Goal: Task Accomplishment & Management: Manage account settings

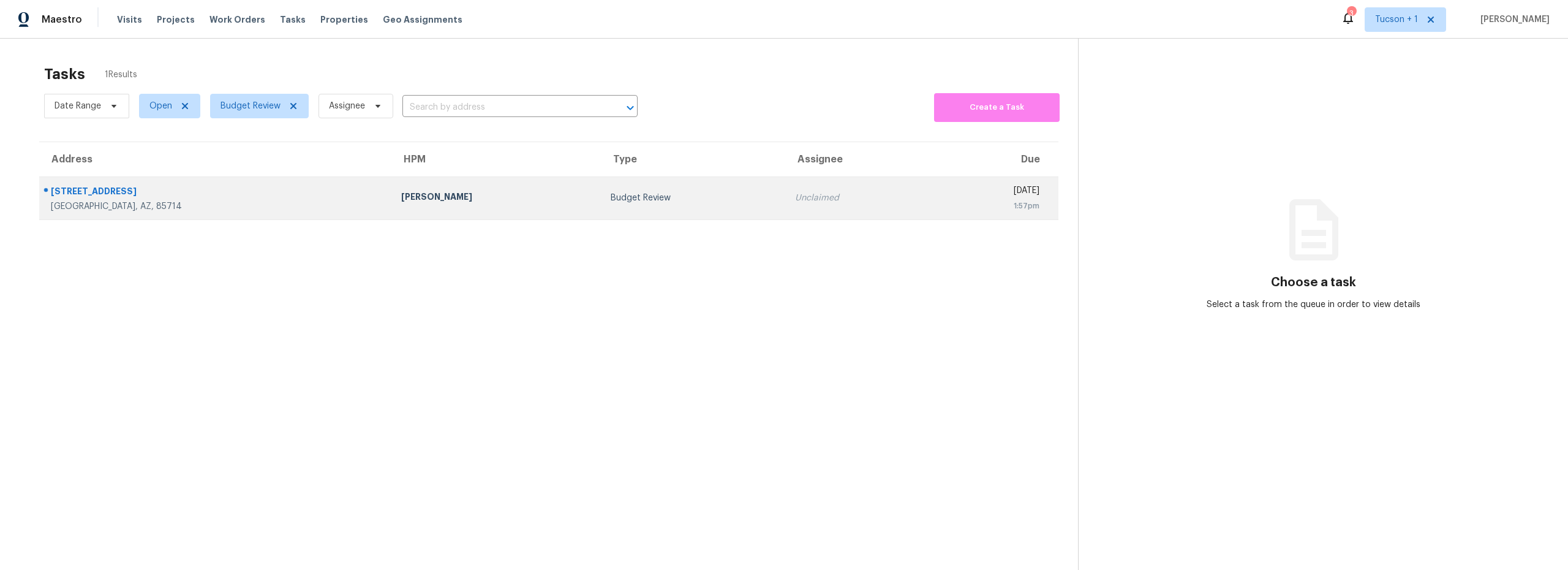
click at [440, 209] on td "[PERSON_NAME]" at bounding box center [496, 198] width 209 height 43
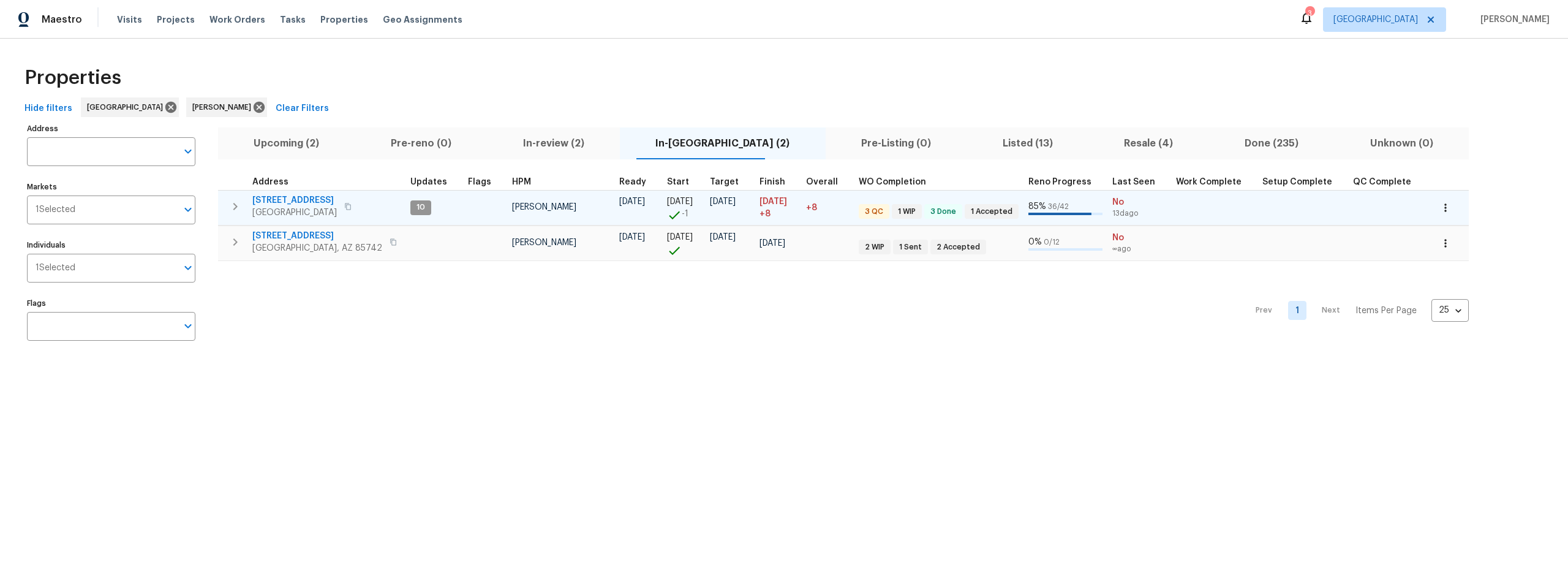
click at [304, 201] on span "[STREET_ADDRESS]" at bounding box center [295, 200] width 85 height 12
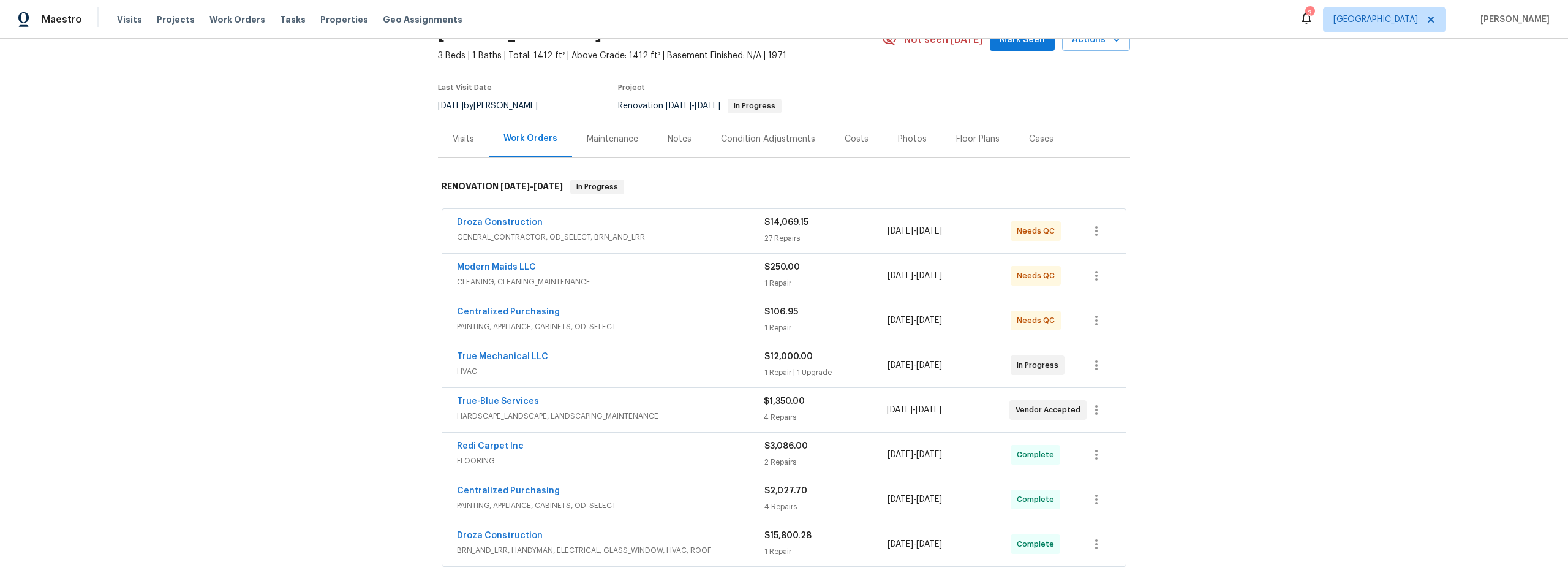
scroll to position [66, 0]
click at [508, 220] on link "Droza Construction" at bounding box center [500, 222] width 86 height 9
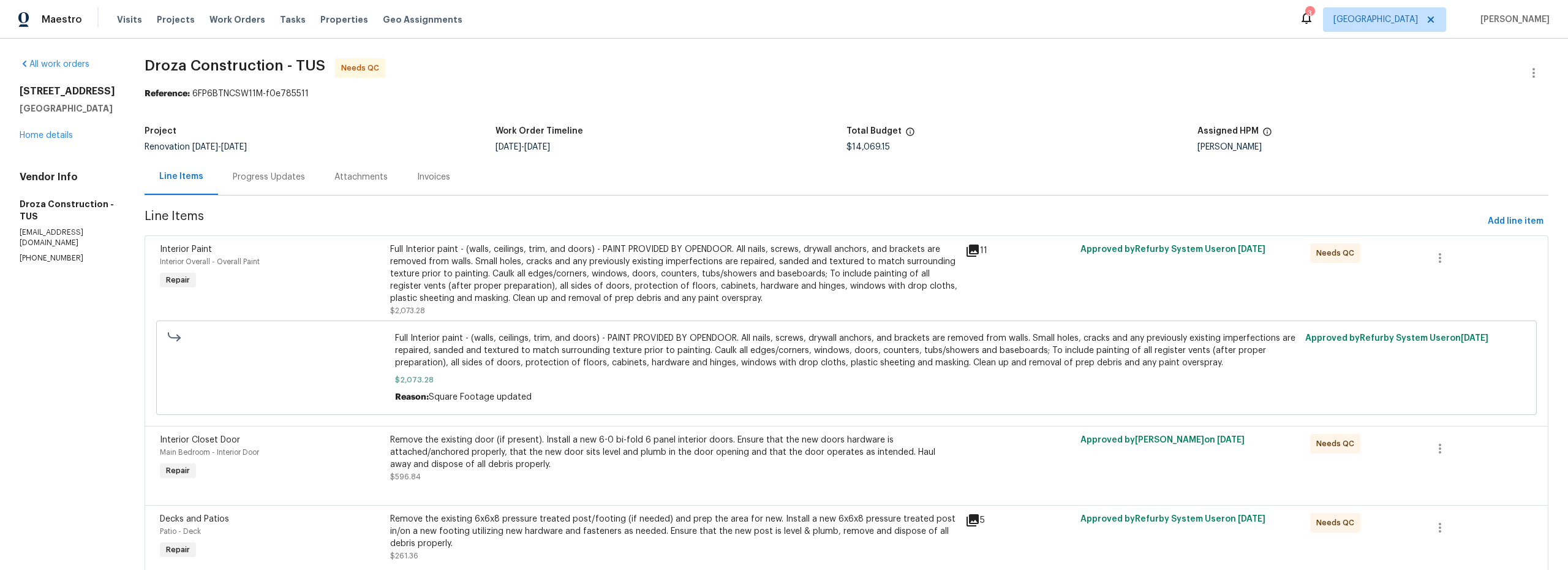
drag, startPoint x: 285, startPoint y: 178, endPoint x: 289, endPoint y: 184, distance: 7.2
click at [285, 178] on div "Progress Updates" at bounding box center [268, 177] width 72 height 12
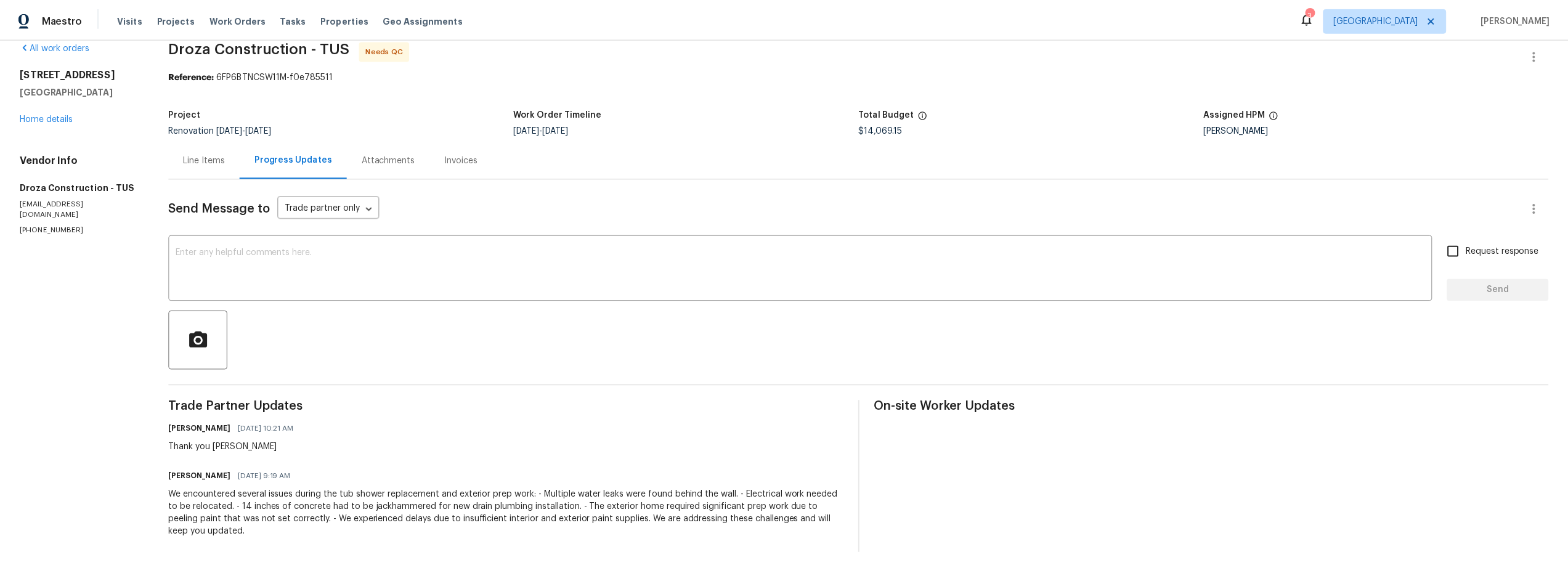
scroll to position [28, 0]
click at [51, 114] on link "Home details" at bounding box center [46, 118] width 54 height 9
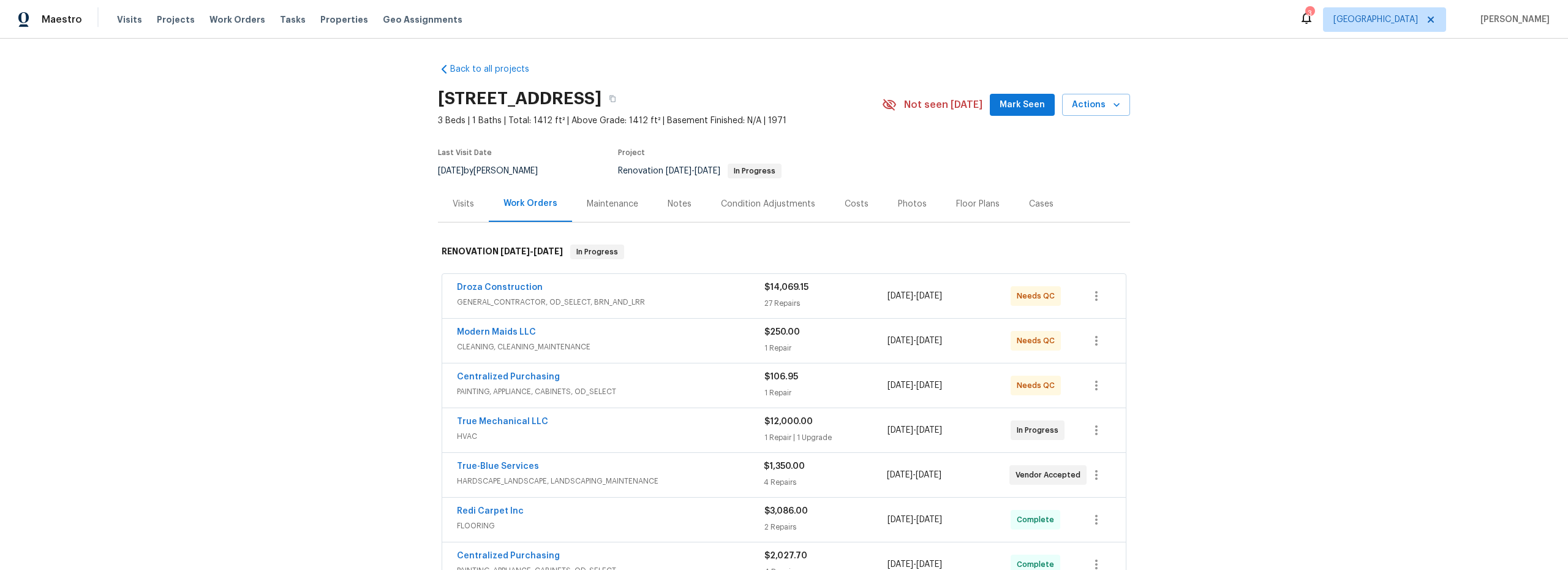
click at [672, 208] on div "Notes" at bounding box center [680, 204] width 24 height 12
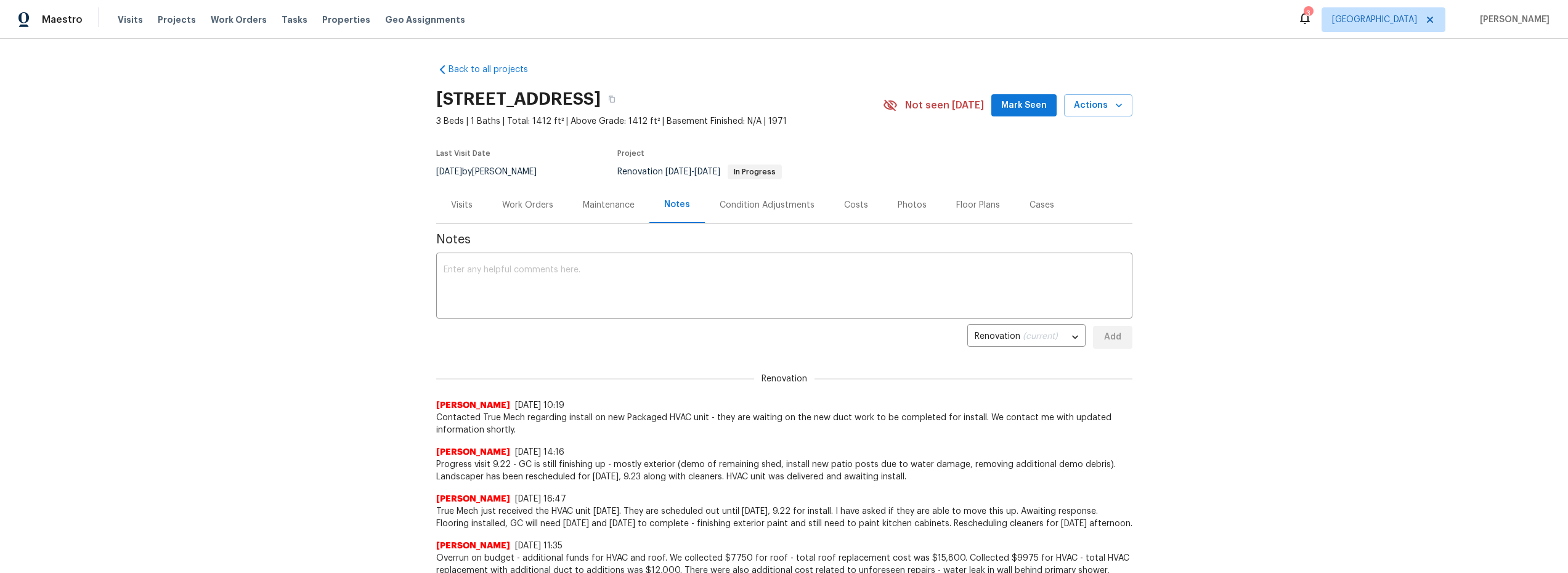
click at [527, 206] on div "Work Orders" at bounding box center [528, 205] width 51 height 12
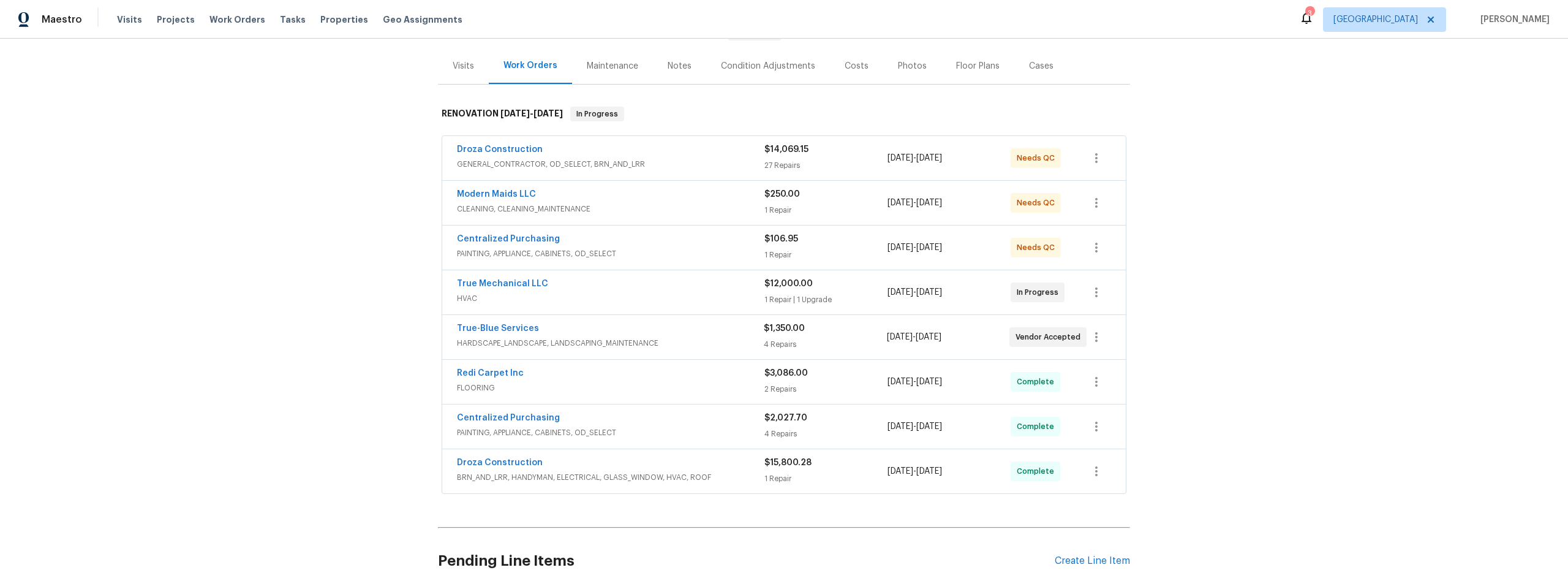
scroll to position [124, 0]
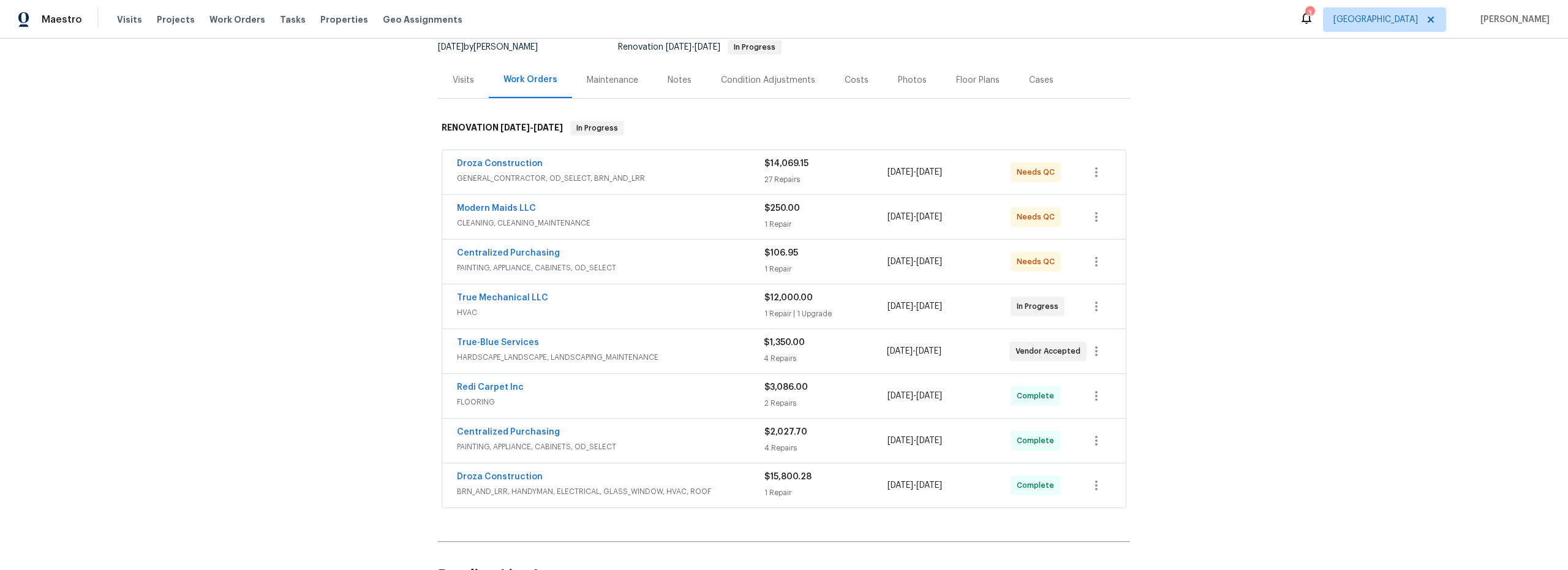
click at [709, 348] on div "True-Blue Services" at bounding box center [610, 344] width 307 height 15
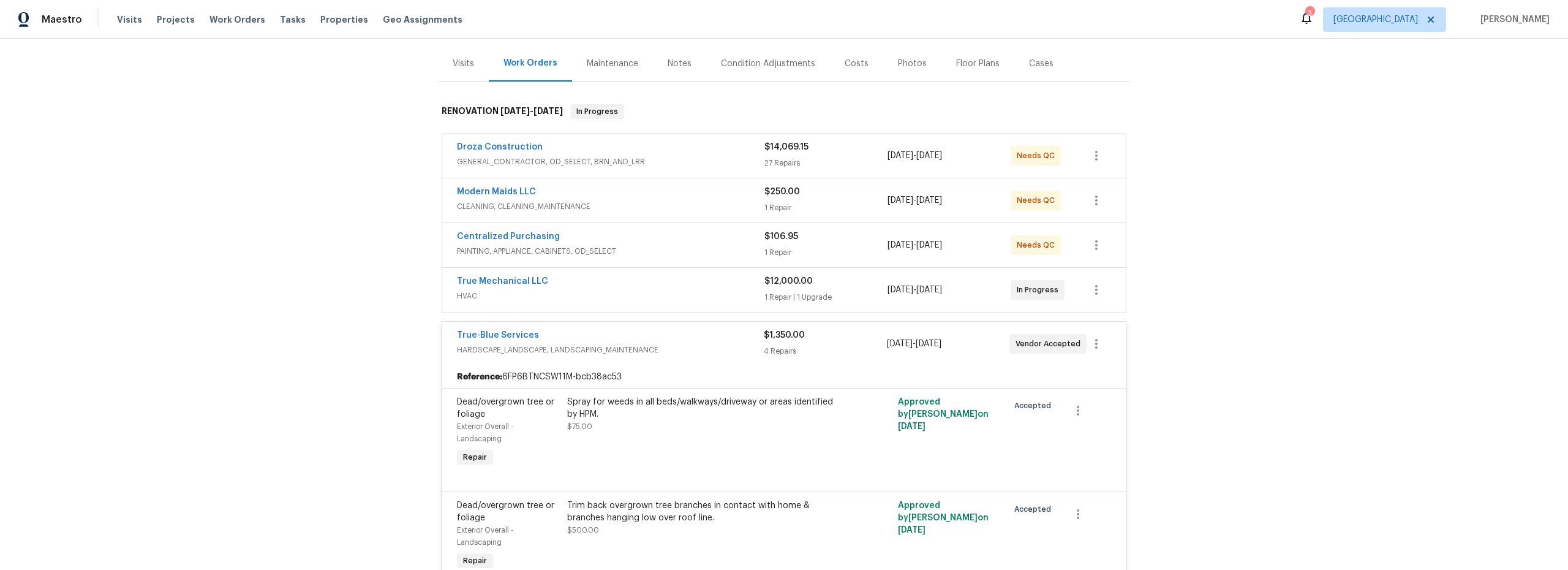
scroll to position [0, 0]
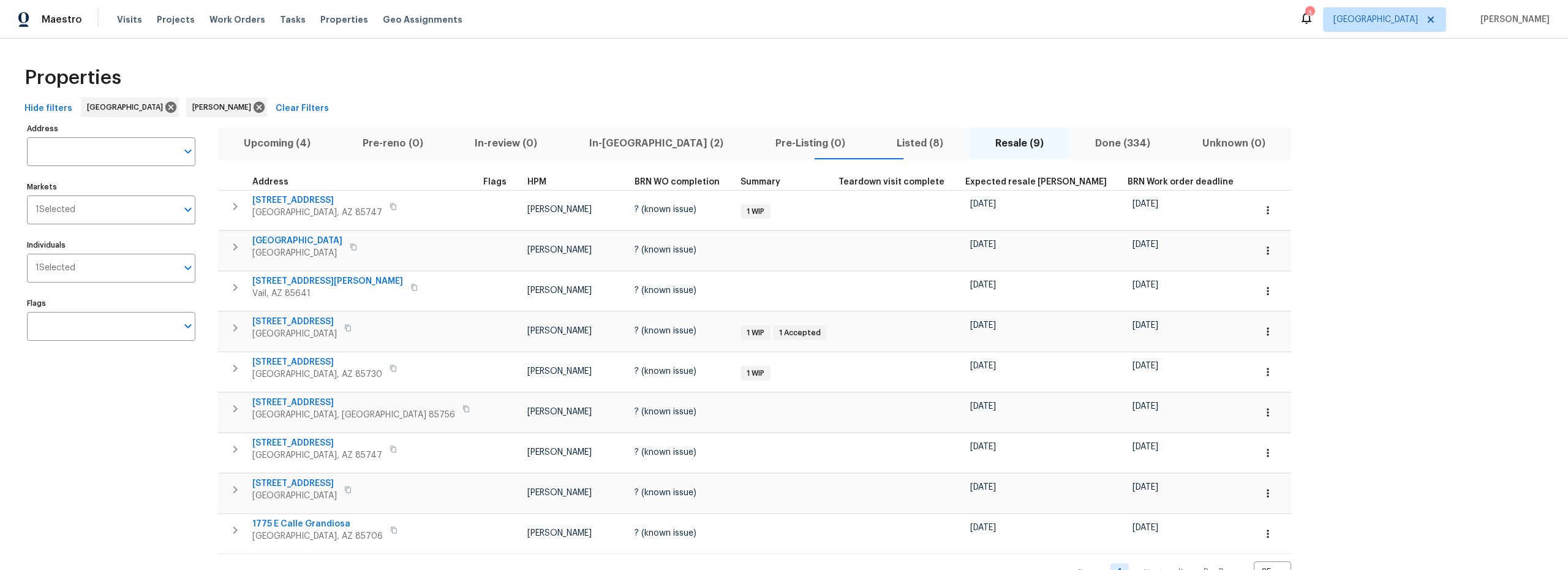
click at [265, 142] on span "Upcoming (4)" at bounding box center [277, 144] width 104 height 18
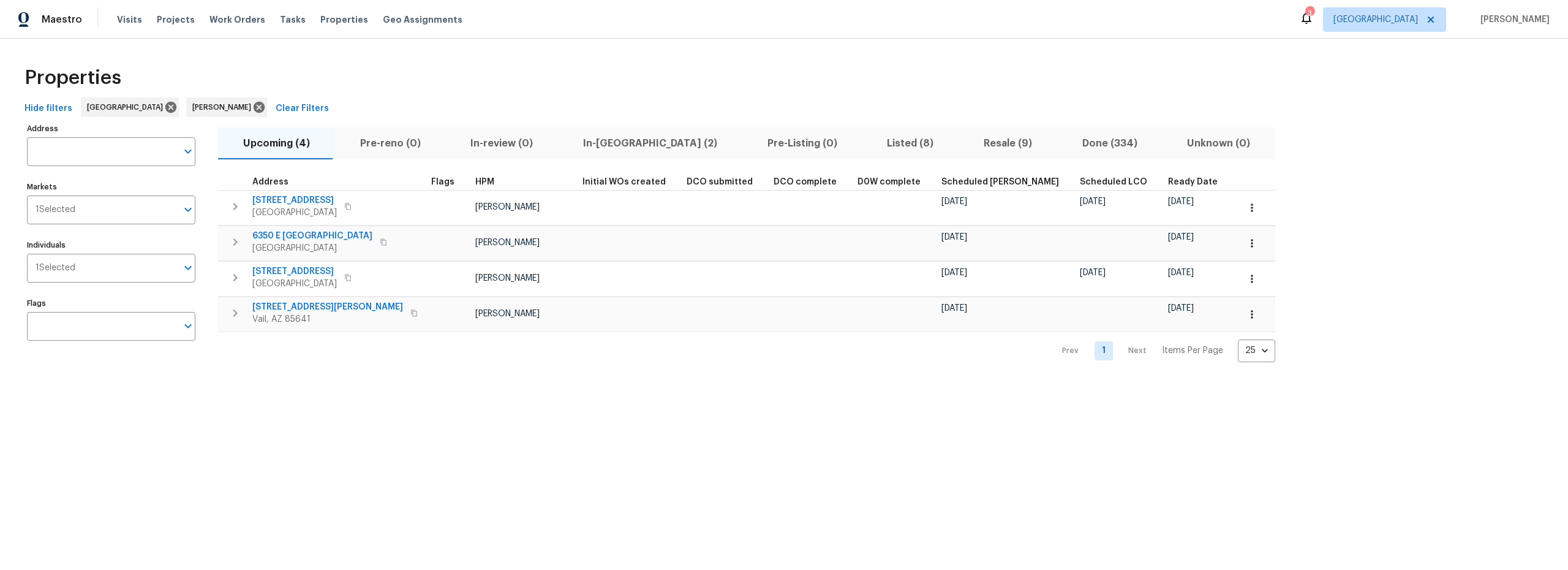
click at [591, 147] on span "In-reno (2)" at bounding box center [650, 144] width 170 height 18
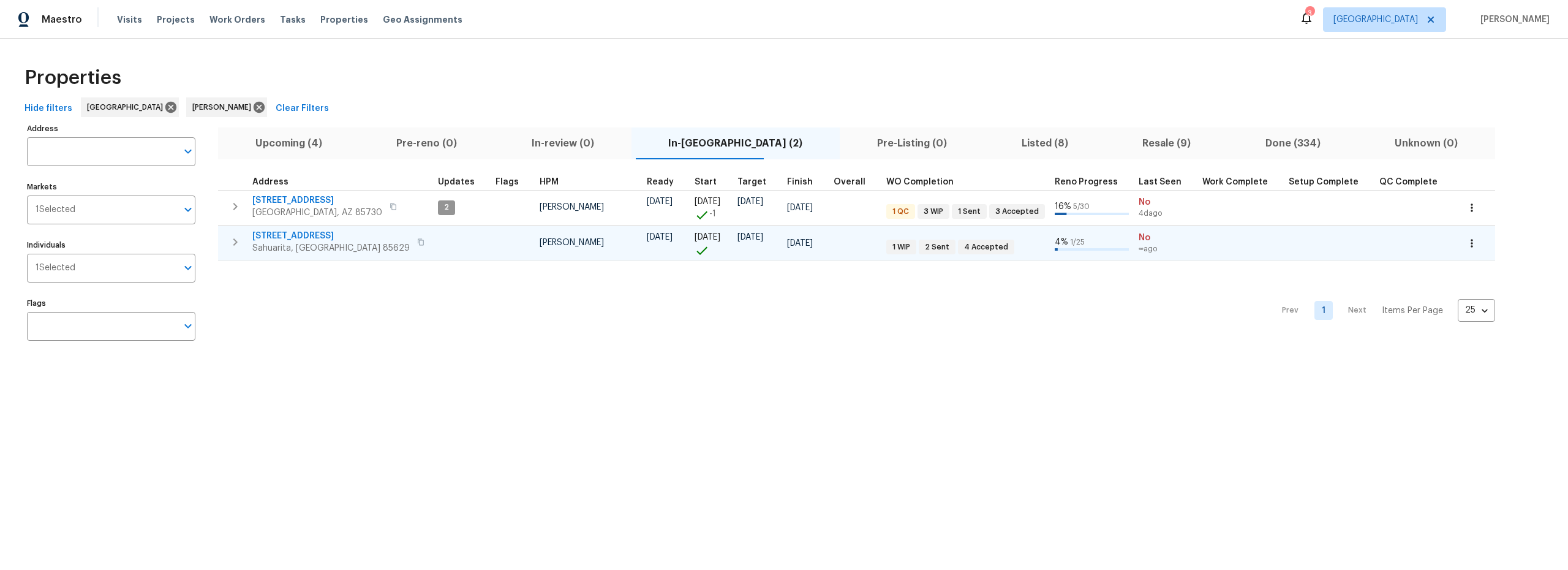
click at [303, 234] on span "14167 S Avenida Zumba" at bounding box center [331, 236] width 158 height 12
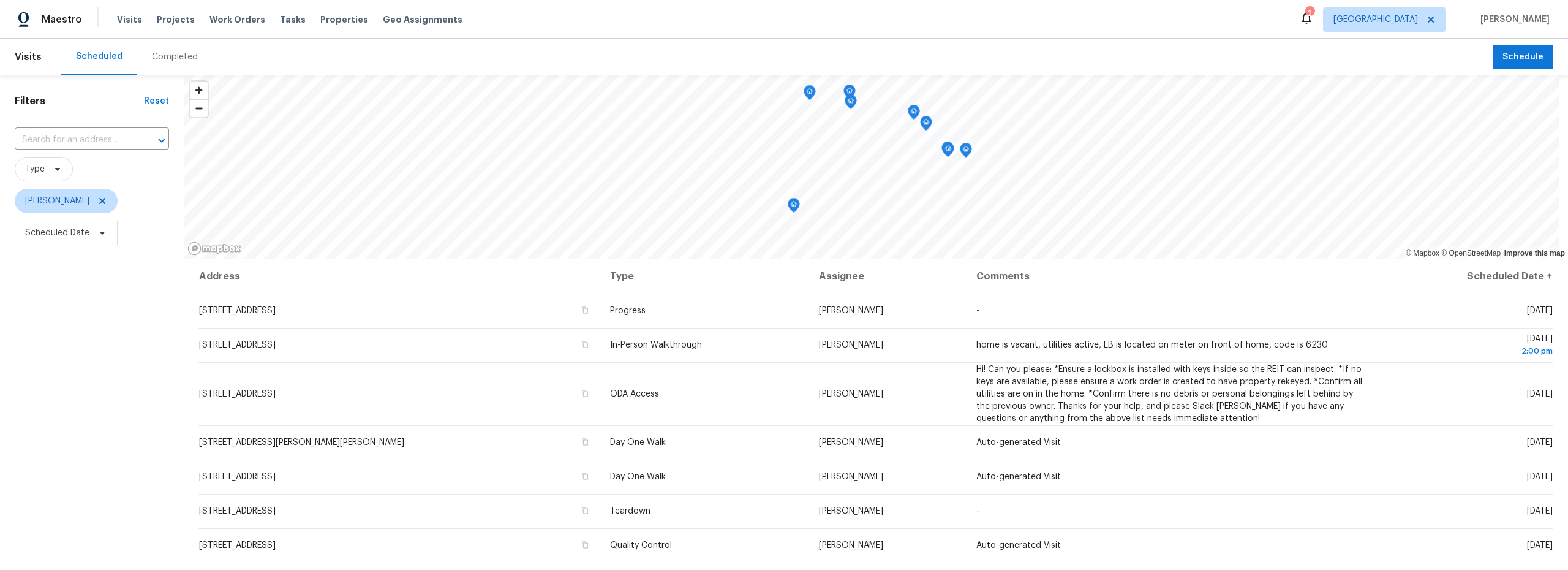
scroll to position [15, 0]
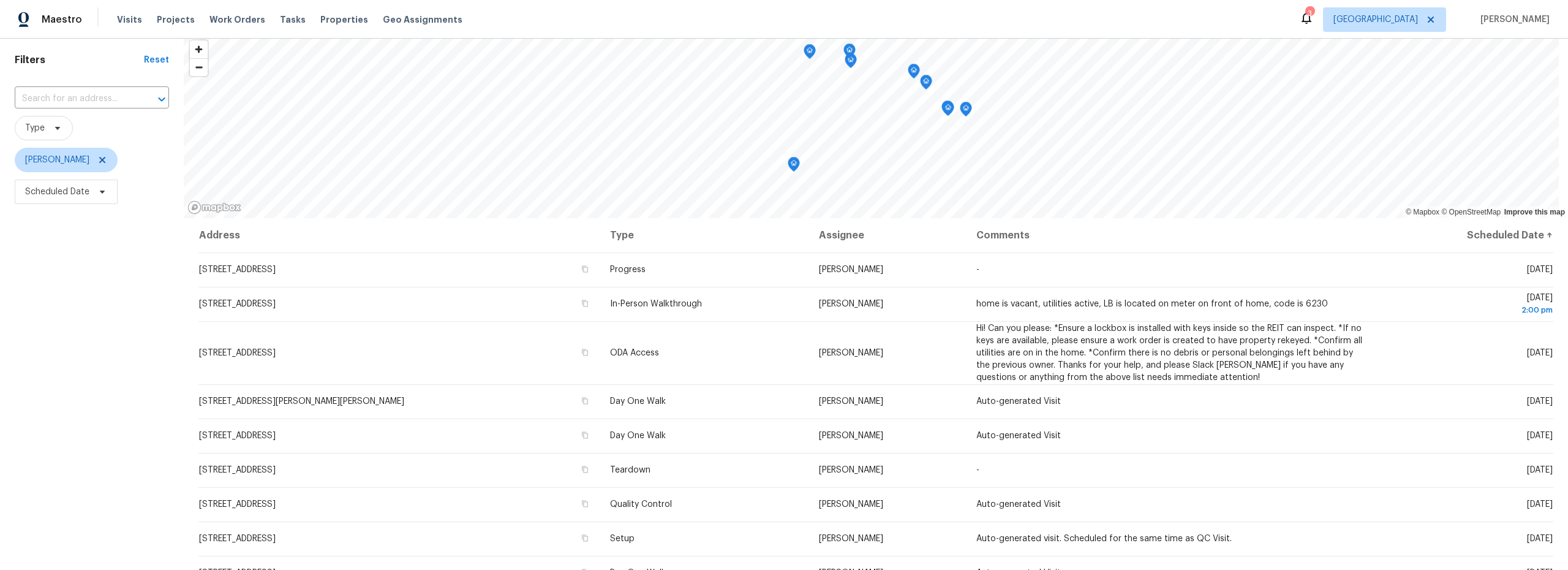
scroll to position [50, 0]
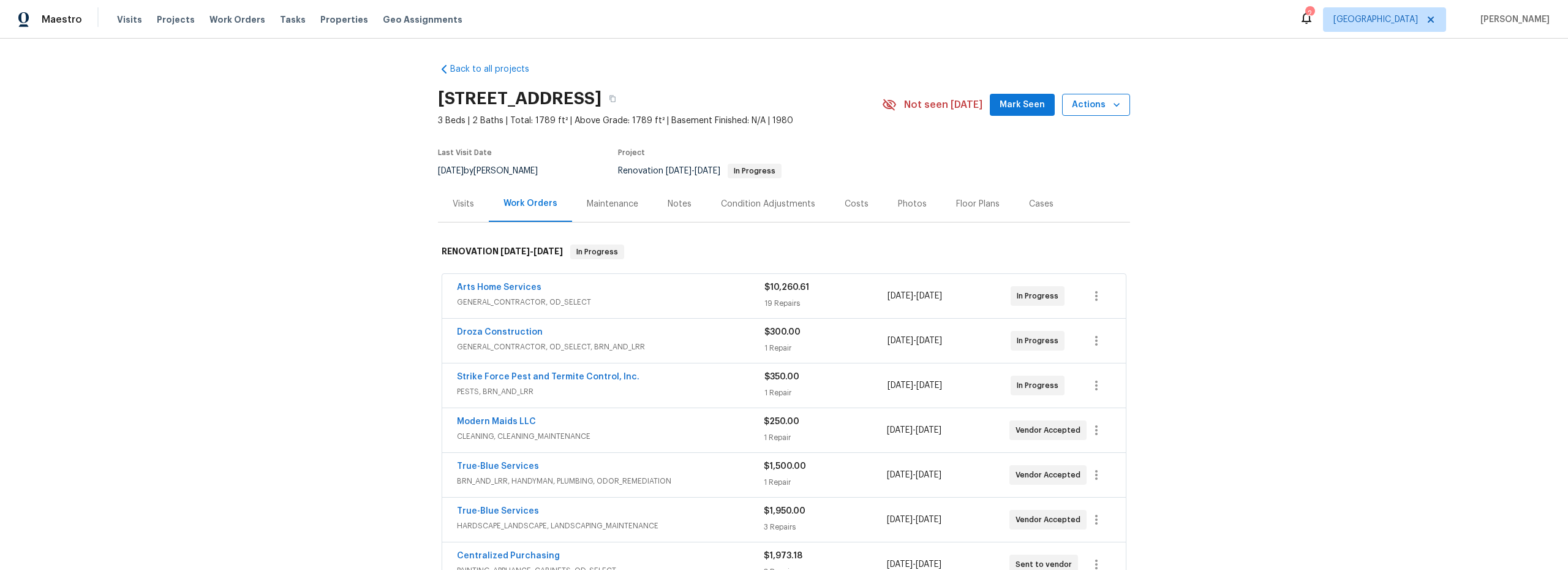
click at [1094, 103] on span "Actions" at bounding box center [1096, 105] width 48 height 15
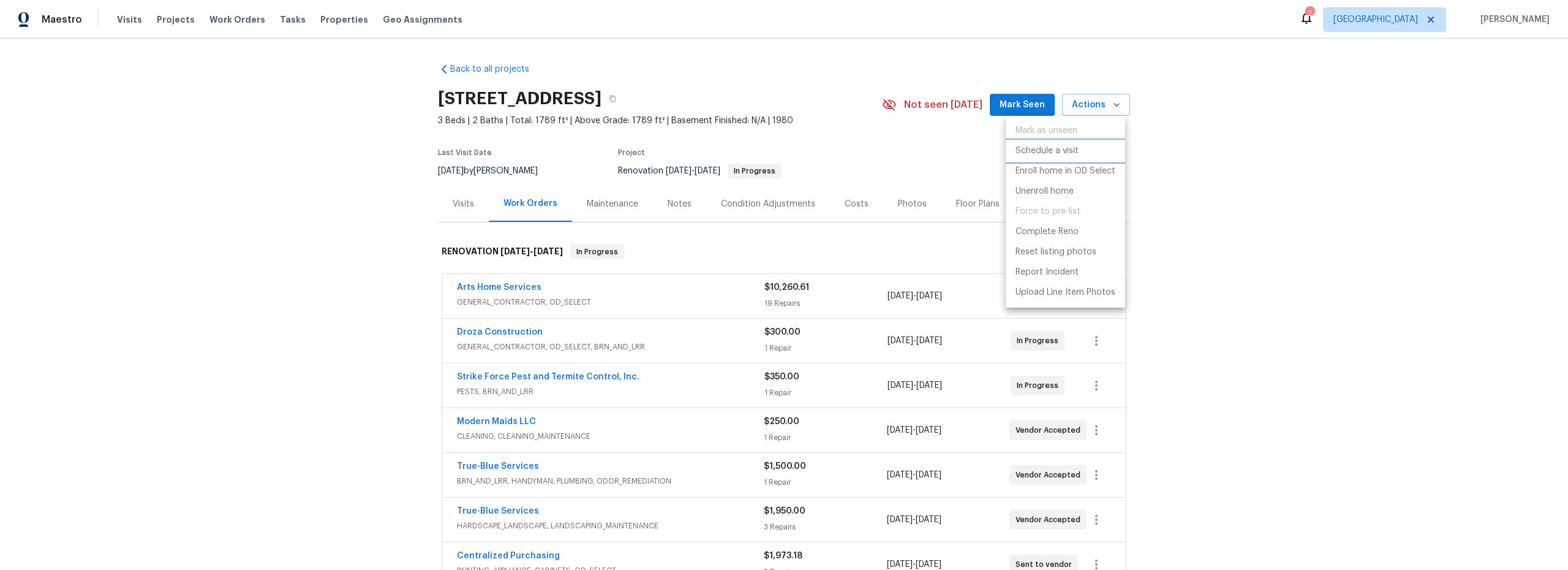
click at [1037, 153] on p "Schedule a visit" at bounding box center [1047, 151] width 63 height 13
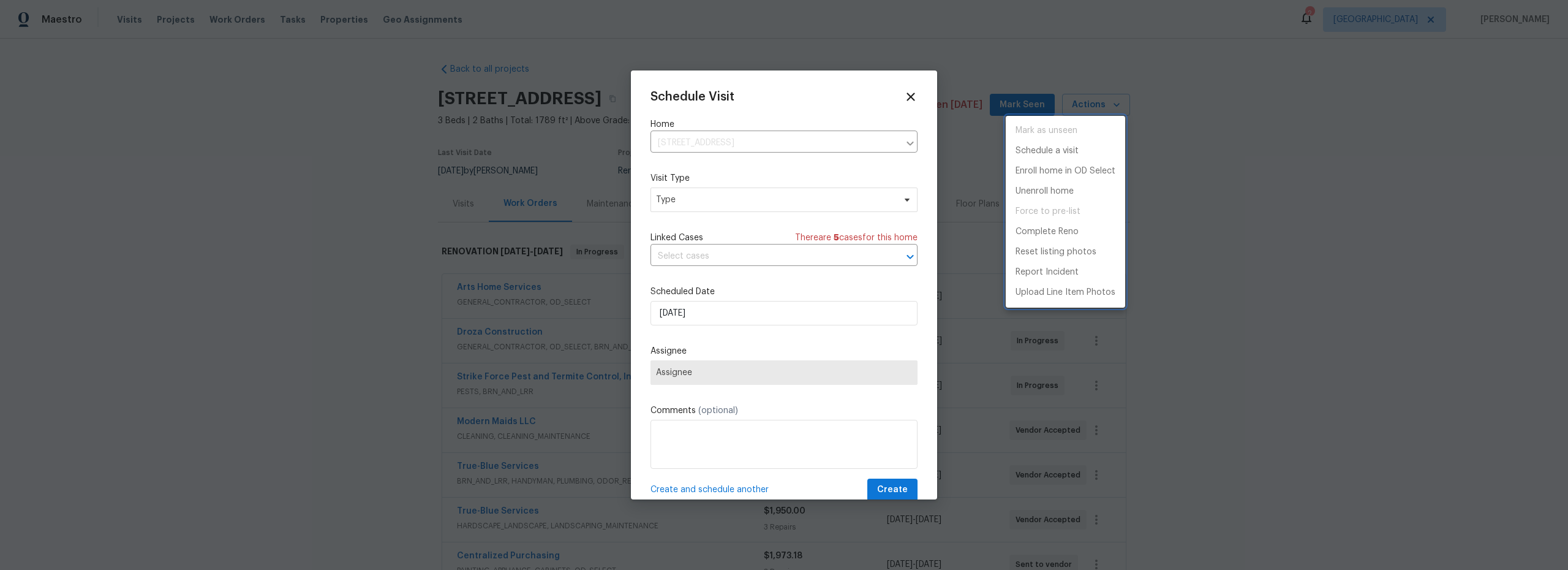
click at [714, 199] on div at bounding box center [784, 285] width 1568 height 570
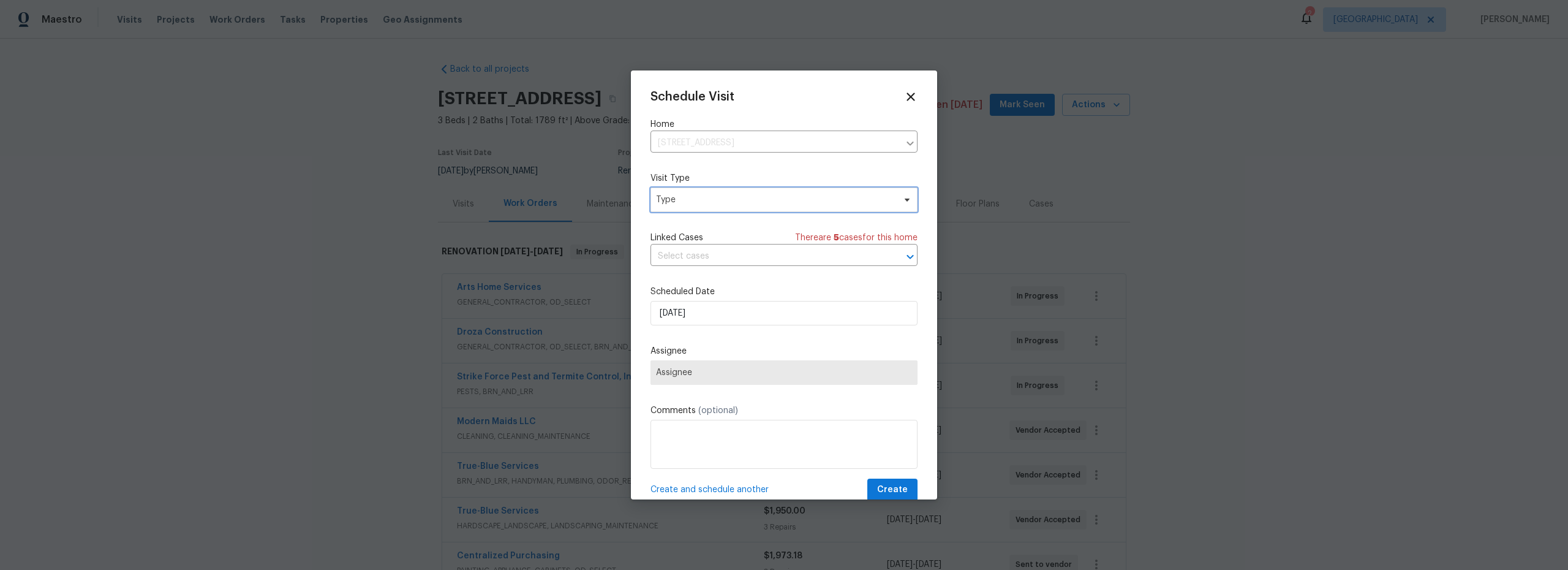
click at [696, 207] on span "Type" at bounding box center [784, 200] width 267 height 25
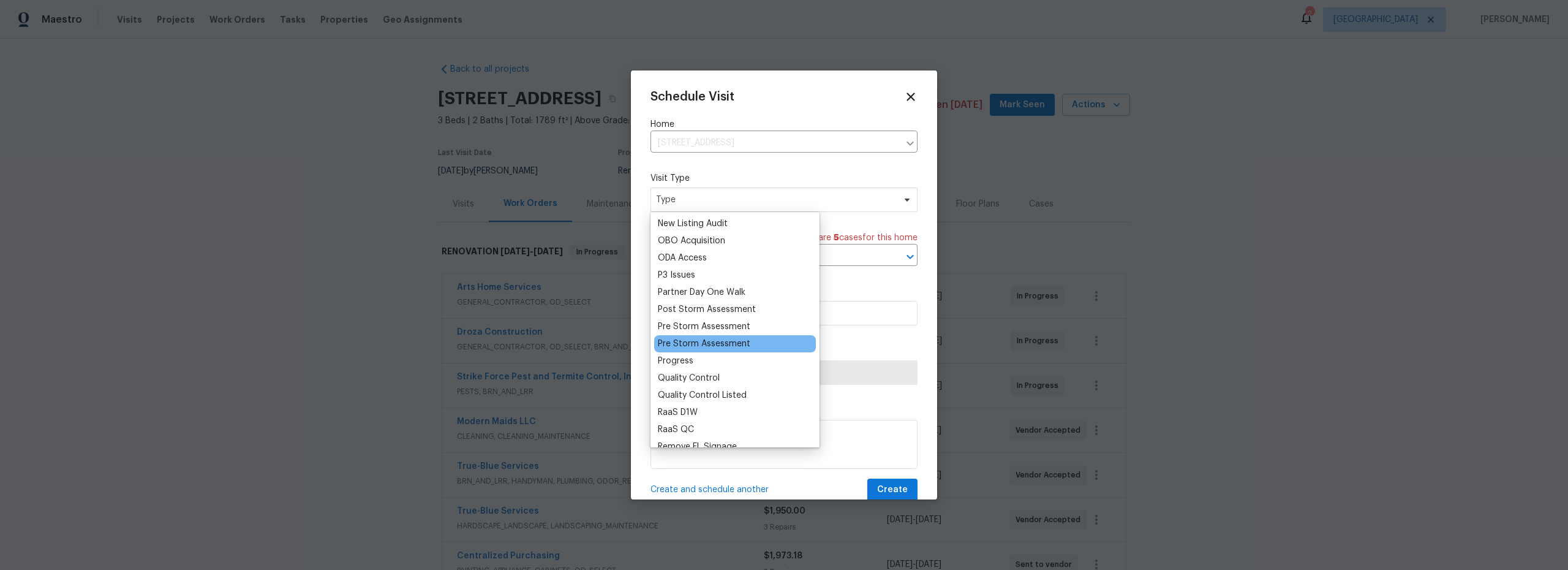
scroll to position [658, 0]
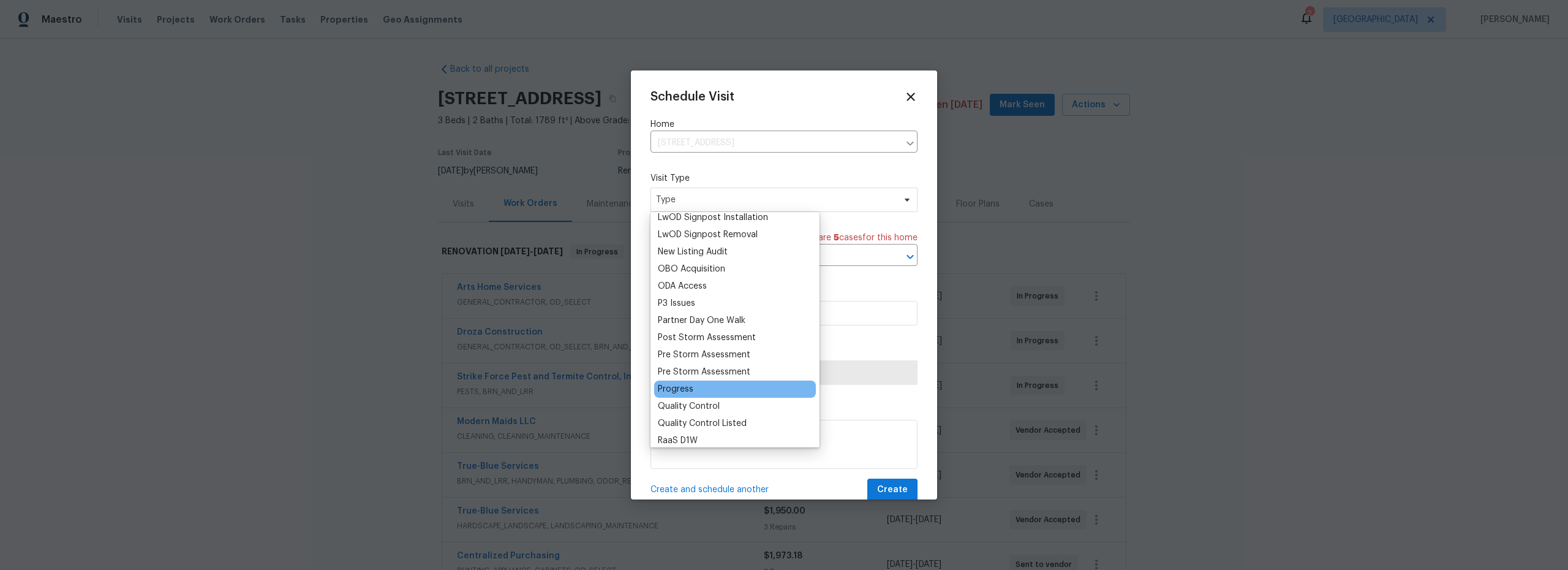
click at [683, 389] on div "Progress" at bounding box center [675, 389] width 36 height 12
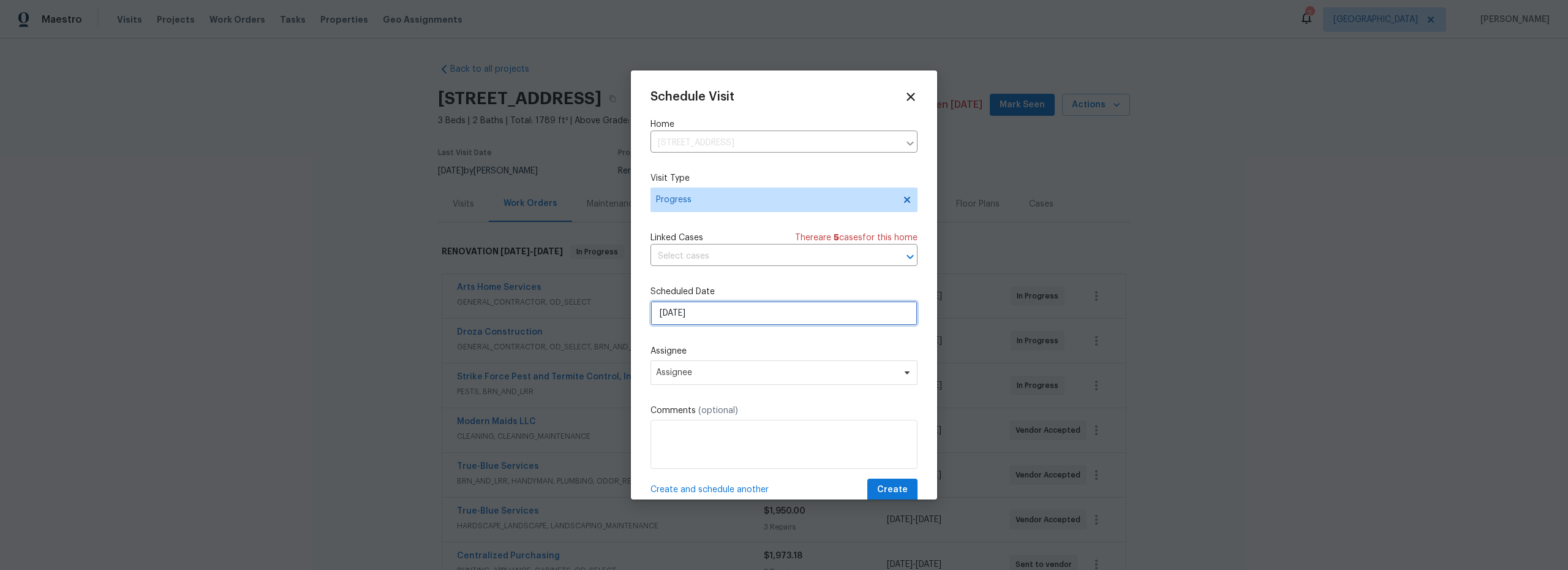
click at [725, 318] on input "[DATE]" at bounding box center [784, 313] width 267 height 25
click at [774, 340] on div "Schedule Visit Home 8558 E Ruby Dr, Tucson, AZ 85730 ​ Visit Type Progress Link…" at bounding box center [784, 296] width 267 height 412
click at [741, 382] on span "Assignee" at bounding box center [784, 373] width 267 height 25
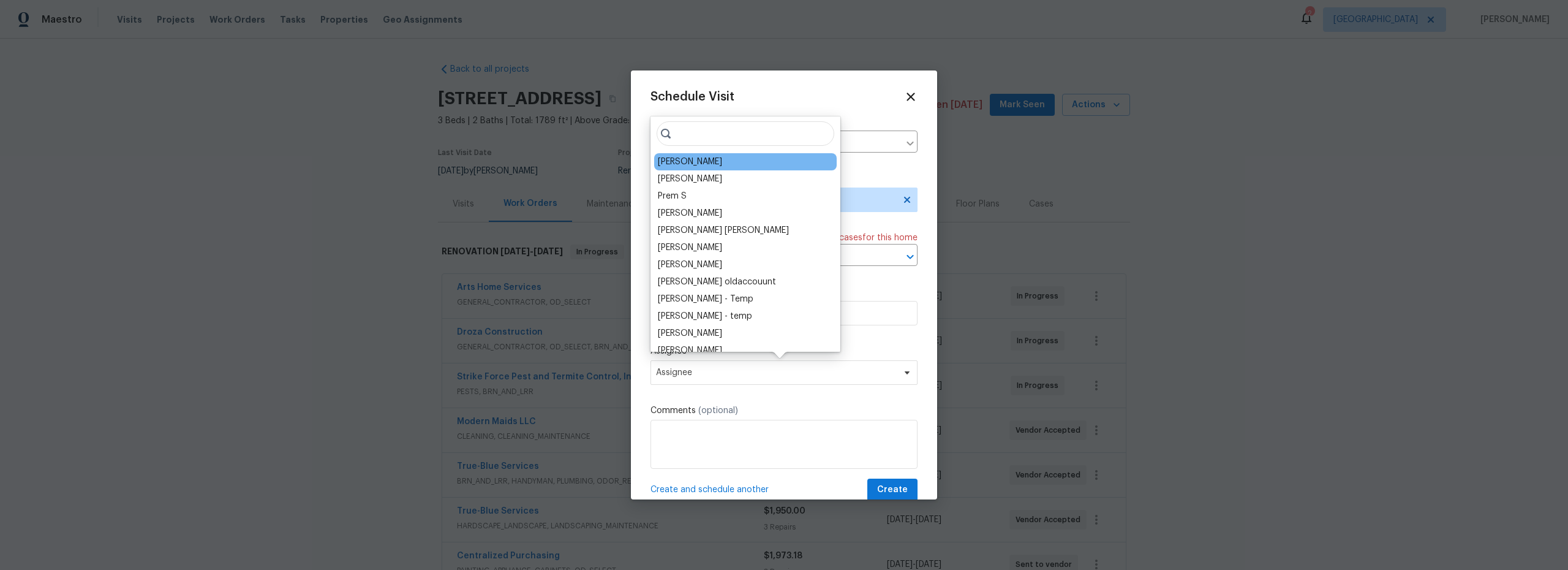
click at [688, 163] on div "[PERSON_NAME]" at bounding box center [690, 161] width 64 height 12
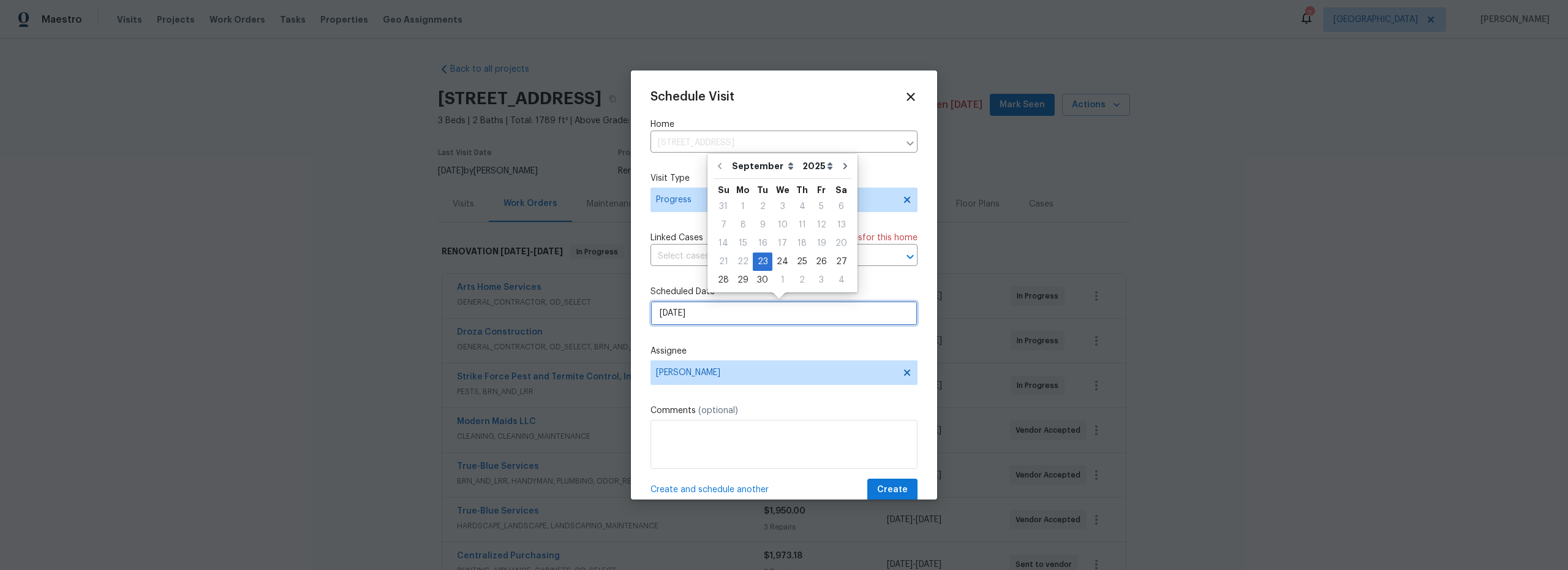
click at [748, 318] on input "[DATE]" at bounding box center [784, 313] width 267 height 25
click at [796, 266] on div "25" at bounding box center [802, 262] width 19 height 18
type input "9/25/2025"
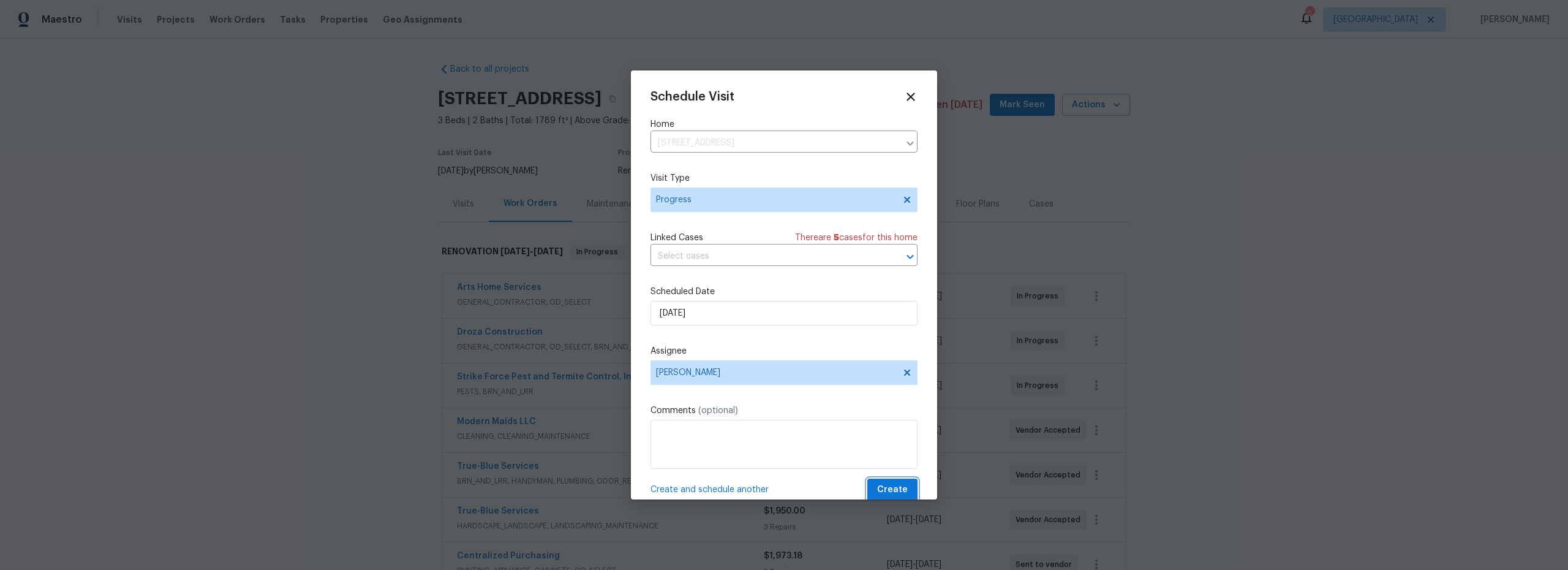
click at [894, 488] on span "Create" at bounding box center [893, 490] width 31 height 15
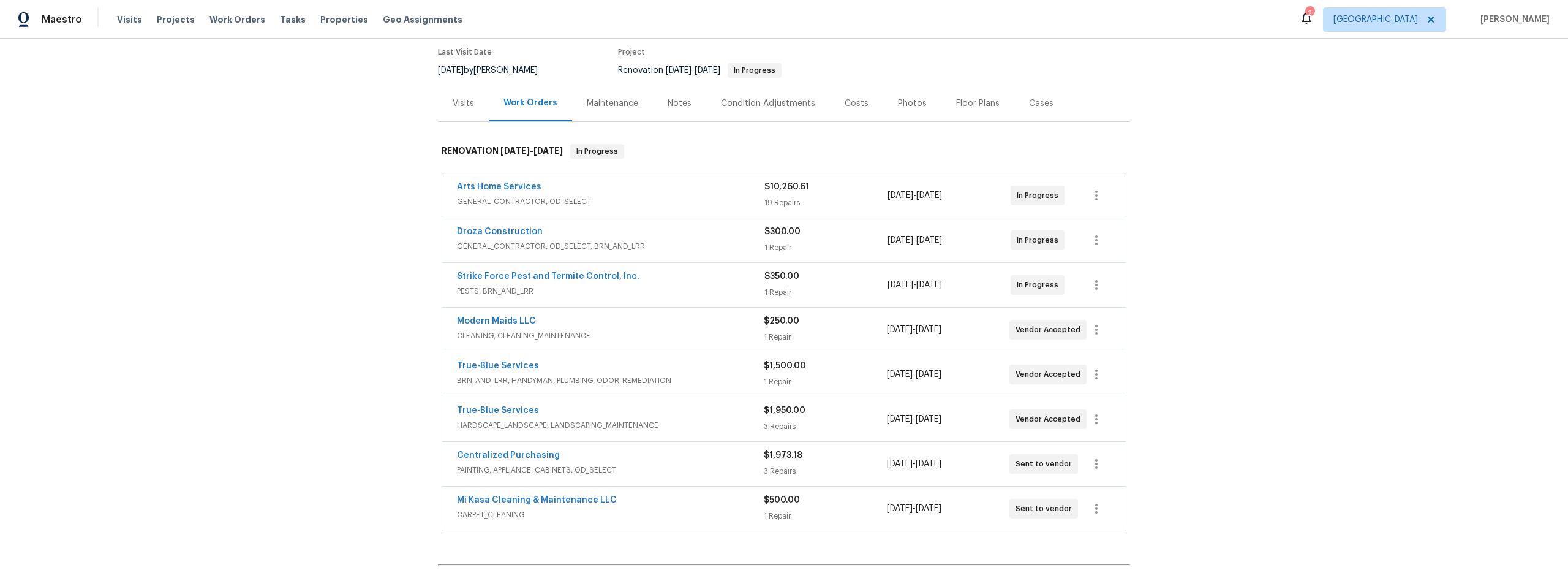
scroll to position [73, 0]
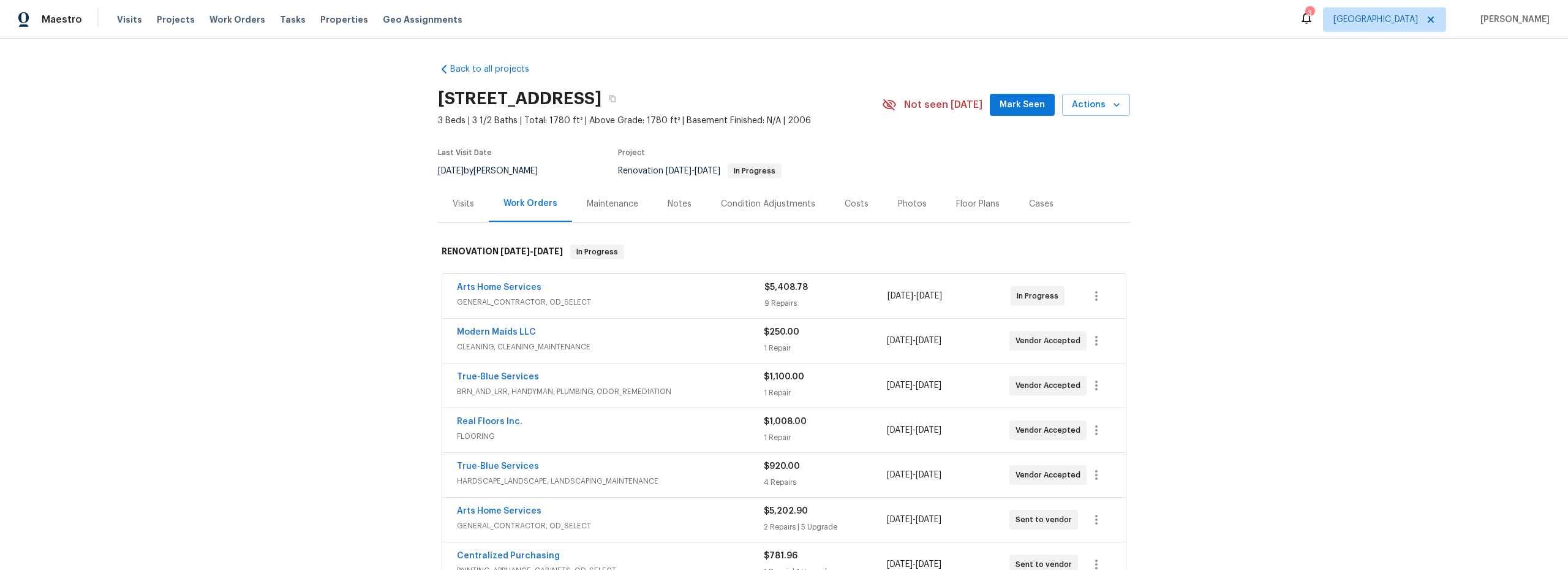
click at [1003, 107] on span "Mark Seen" at bounding box center [1022, 105] width 45 height 15
click at [1080, 110] on span "Actions" at bounding box center [1096, 105] width 48 height 15
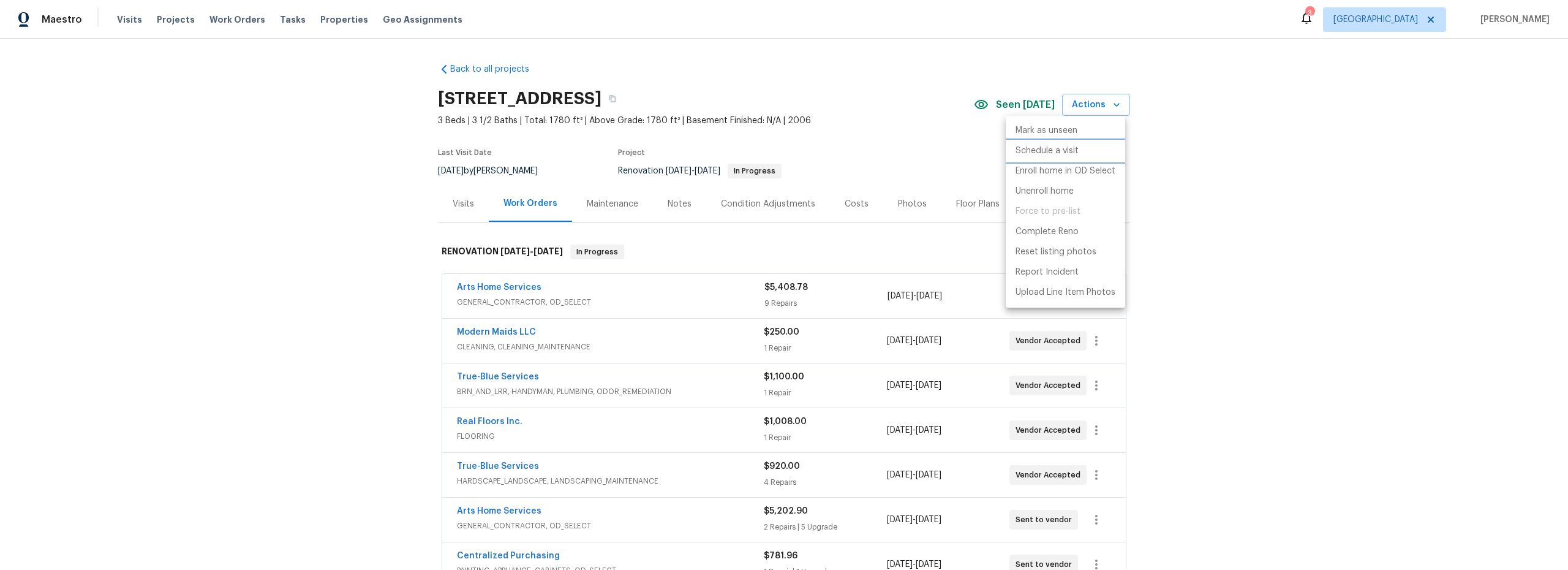
click at [1062, 152] on p "Schedule a visit" at bounding box center [1047, 151] width 63 height 13
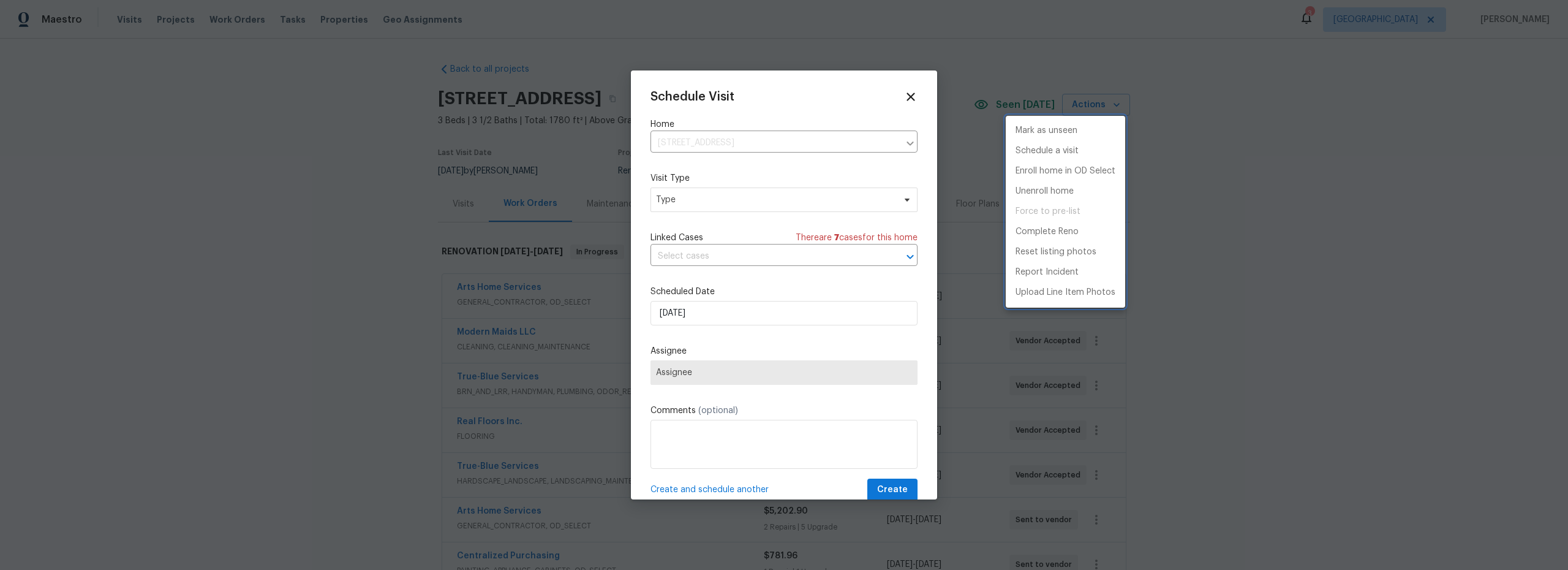
click at [714, 316] on div at bounding box center [784, 285] width 1568 height 570
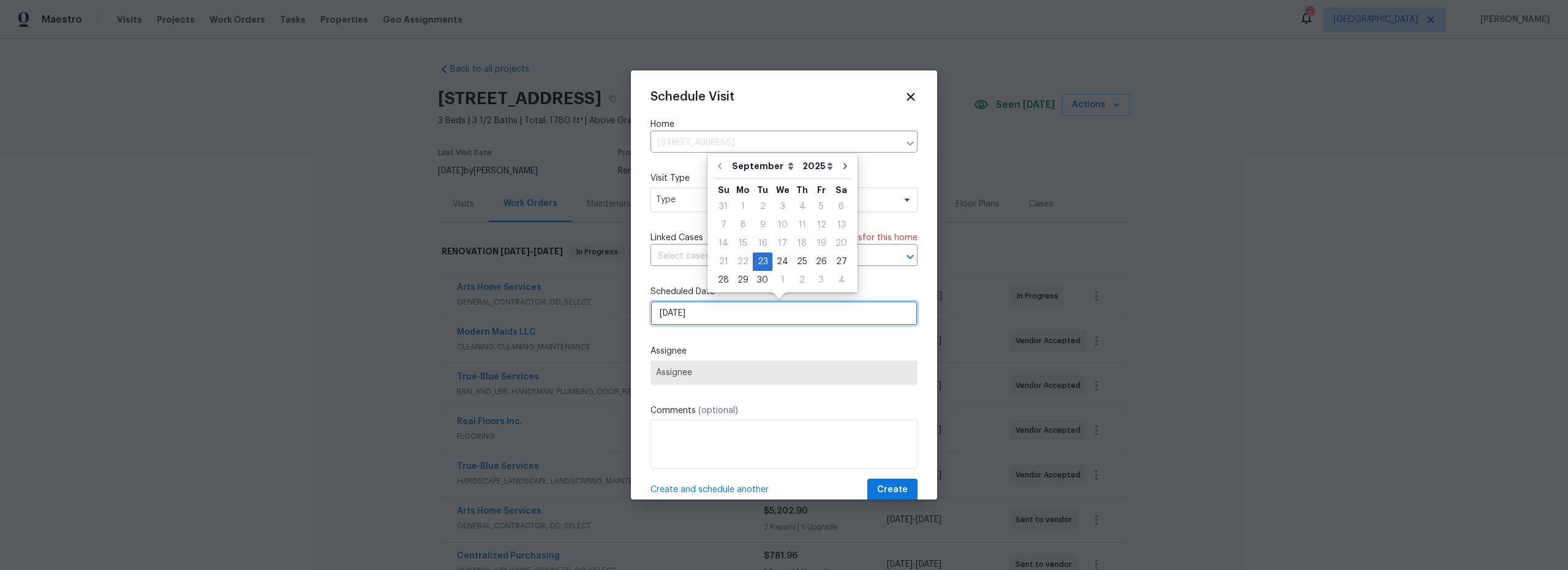
click at [702, 315] on input "9/23/2025" at bounding box center [784, 313] width 267 height 25
click at [799, 263] on div "25" at bounding box center [802, 262] width 19 height 18
type input "9/25/2025"
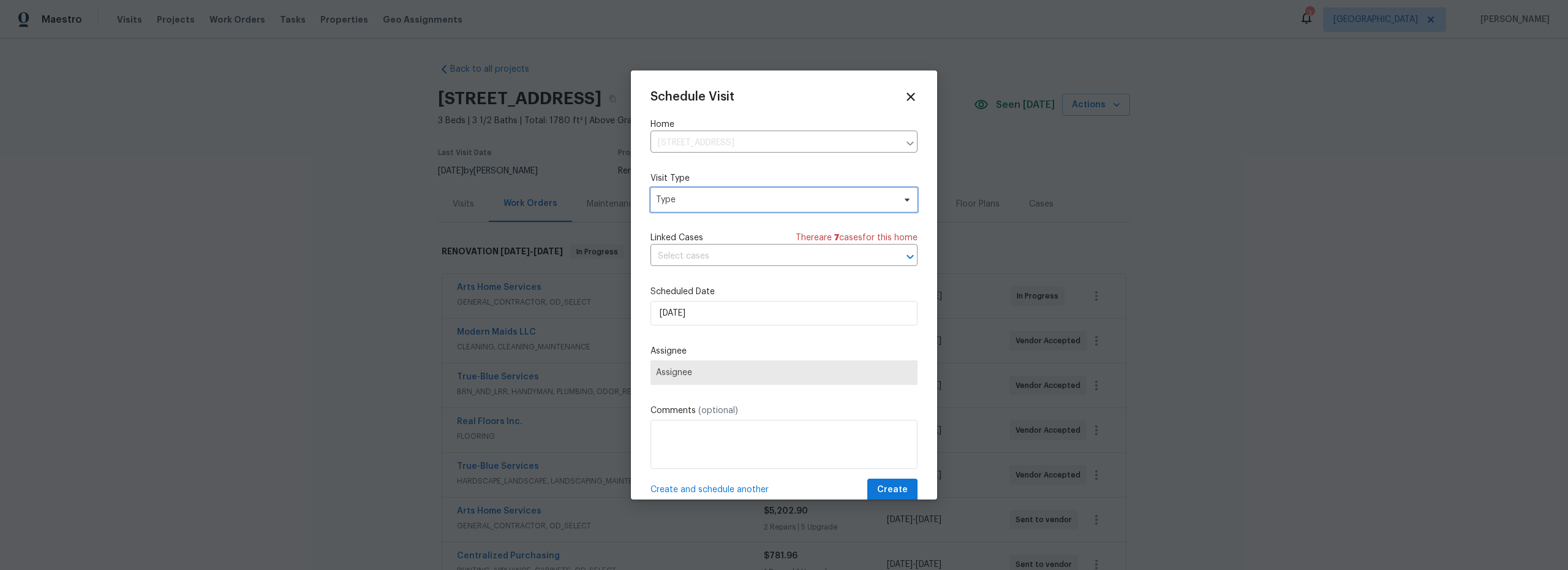
click at [718, 206] on span "Type" at bounding box center [784, 200] width 267 height 25
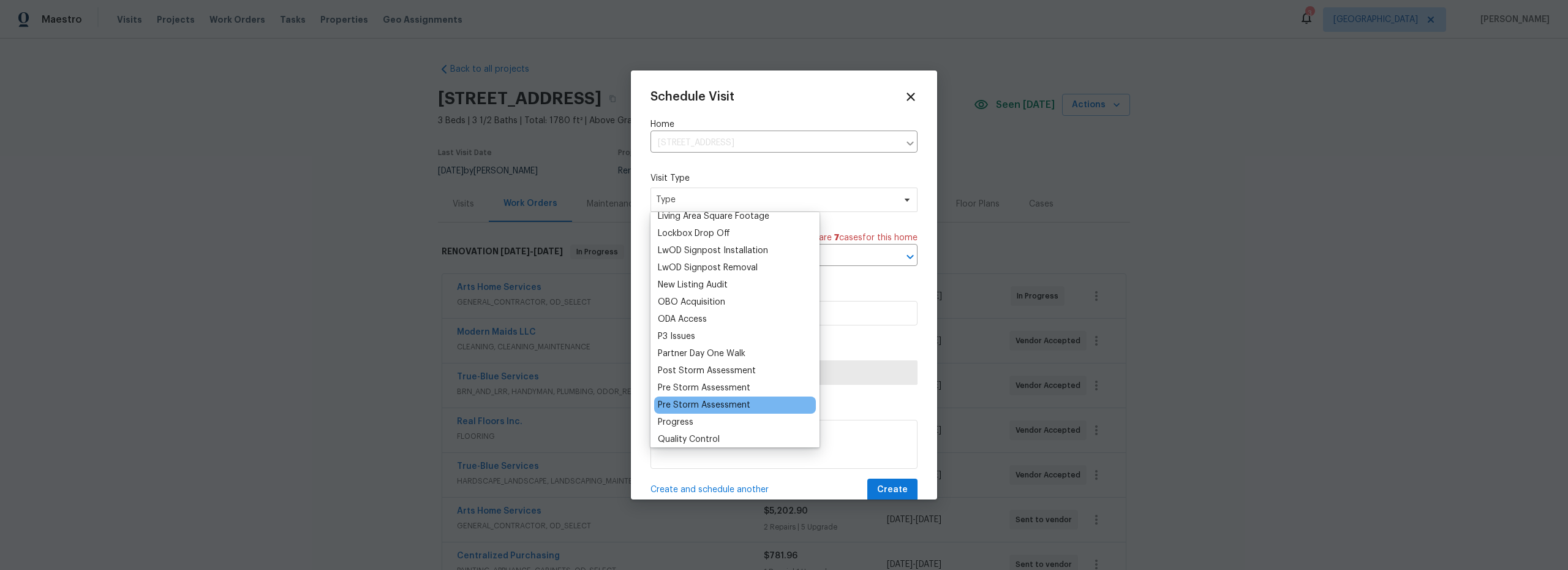
scroll to position [628, 0]
click at [683, 419] on div "Progress" at bounding box center [675, 419] width 36 height 12
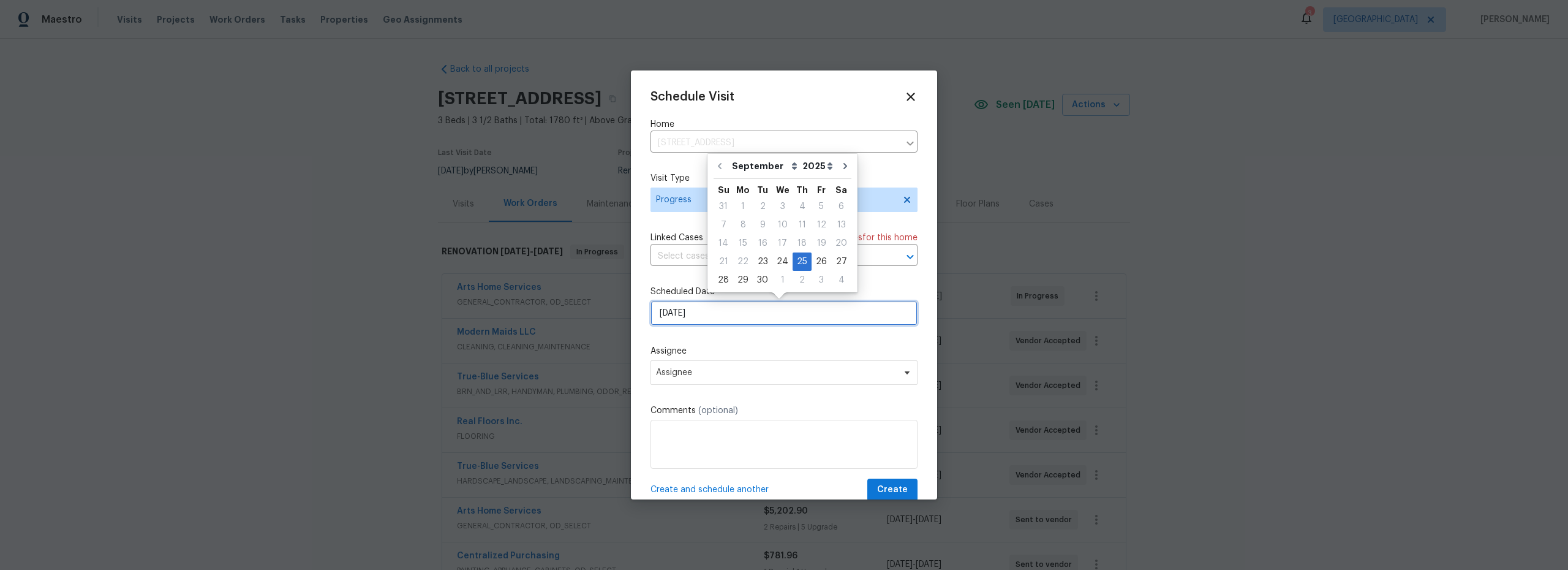
click at [748, 309] on input "9/25/2025" at bounding box center [784, 313] width 267 height 25
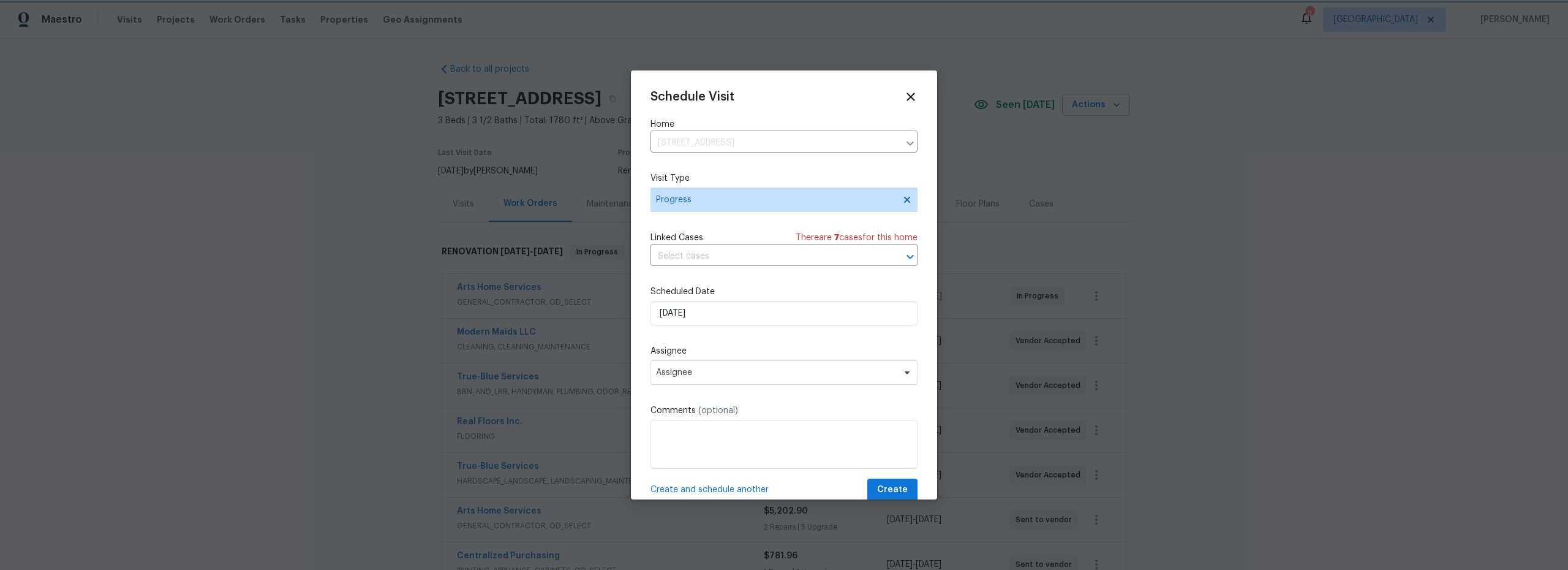
click at [759, 347] on label "Assignee" at bounding box center [784, 351] width 267 height 12
click at [745, 372] on span "Assignee" at bounding box center [776, 372] width 240 height 9
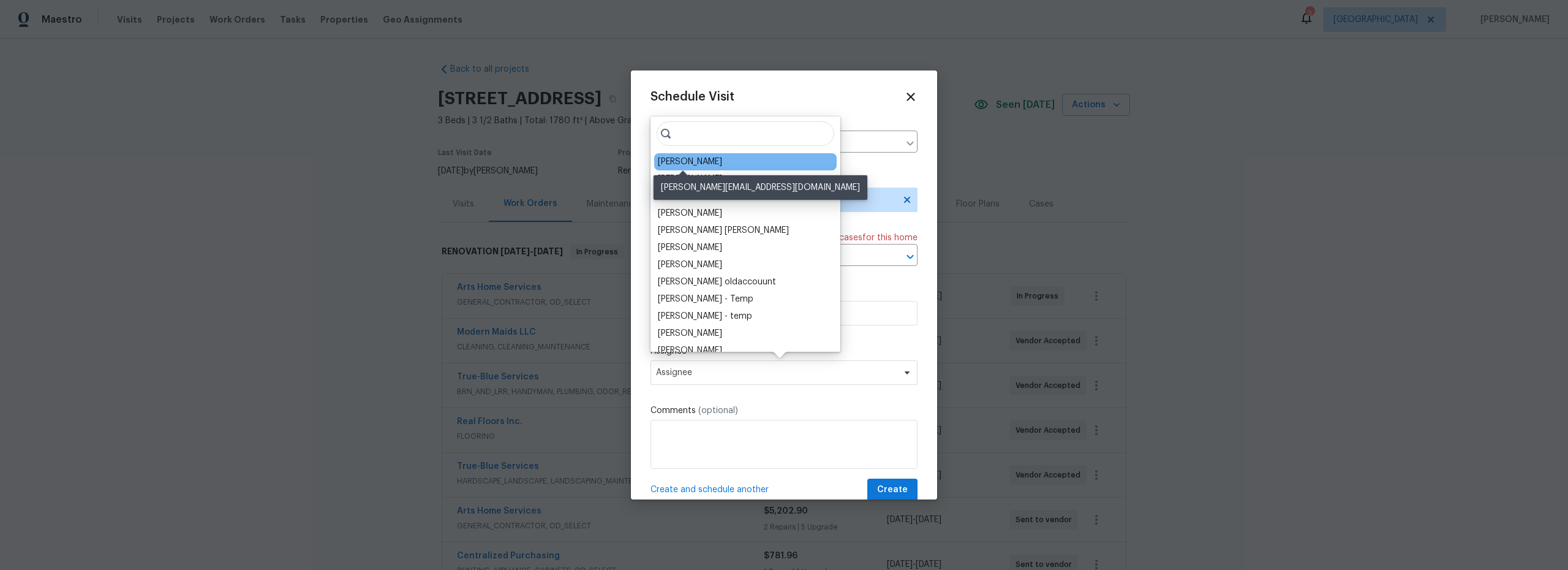
click at [700, 166] on div "[PERSON_NAME]" at bounding box center [690, 161] width 64 height 12
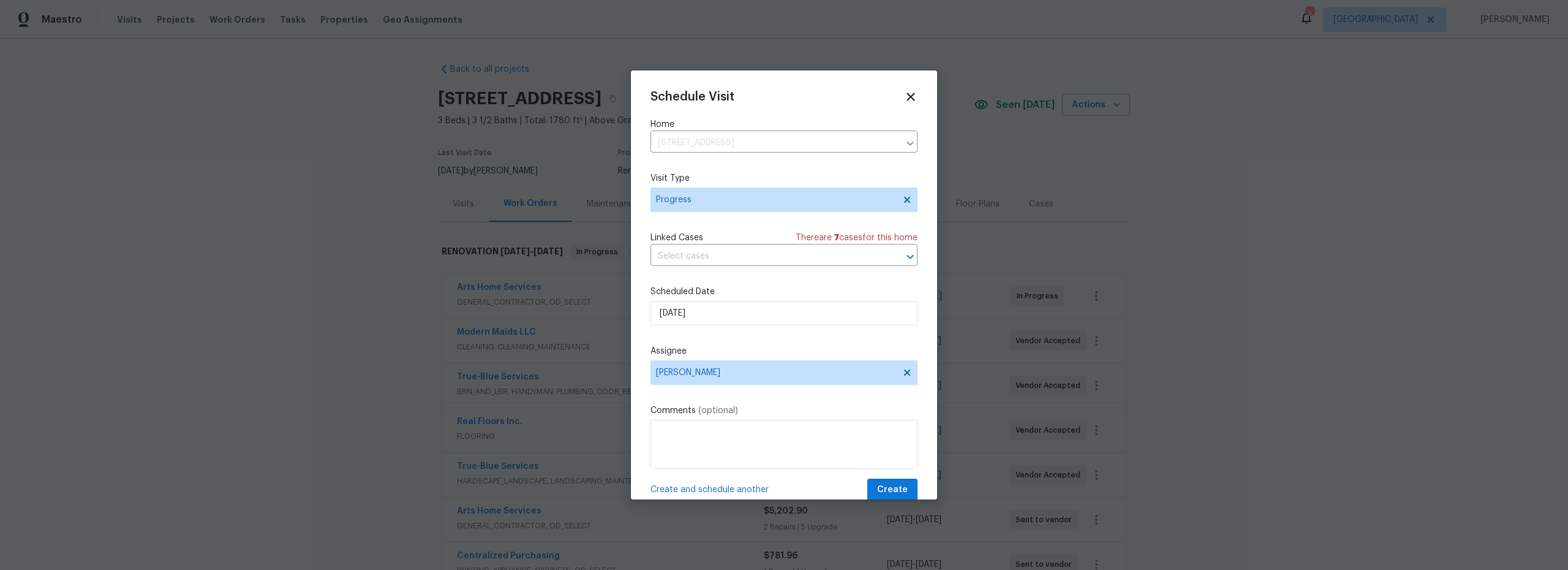
click at [779, 410] on label "Comments (optional)" at bounding box center [784, 410] width 267 height 12
click at [882, 493] on span "Create" at bounding box center [893, 490] width 31 height 15
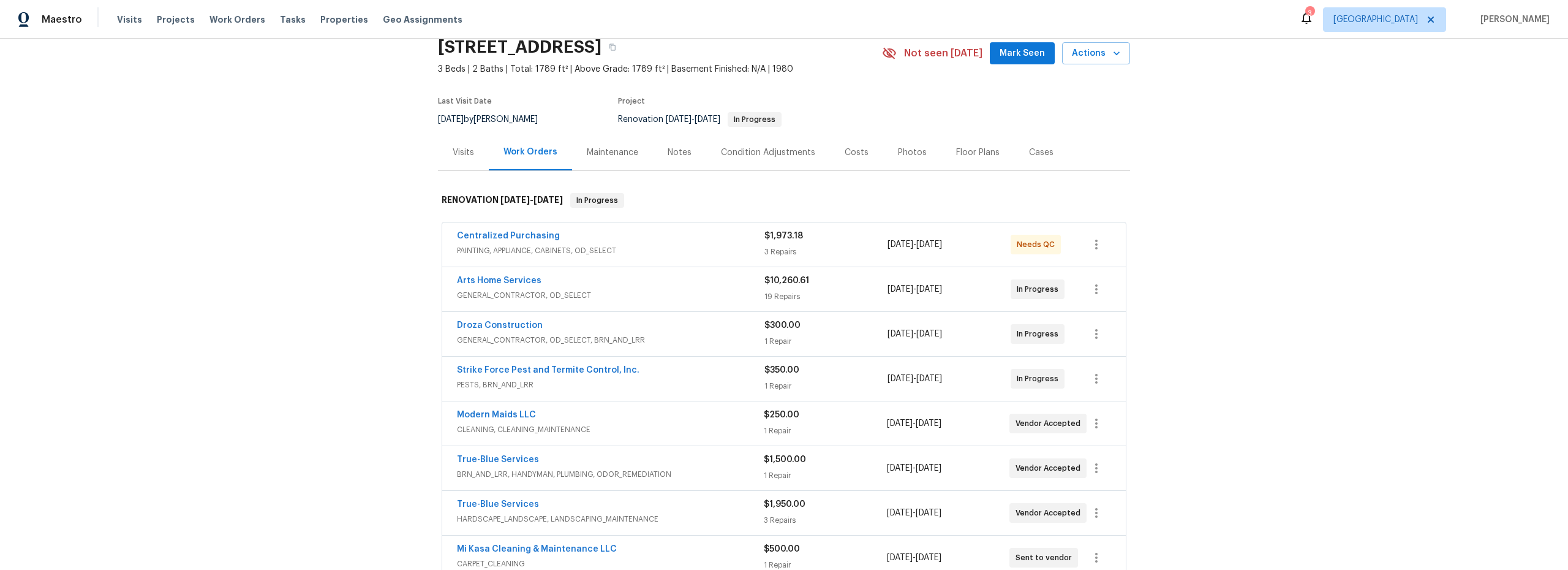
scroll to position [53, 0]
click at [666, 243] on span "PAINTING, APPLIANCE, CABINETS, OD_SELECT" at bounding box center [611, 249] width 308 height 12
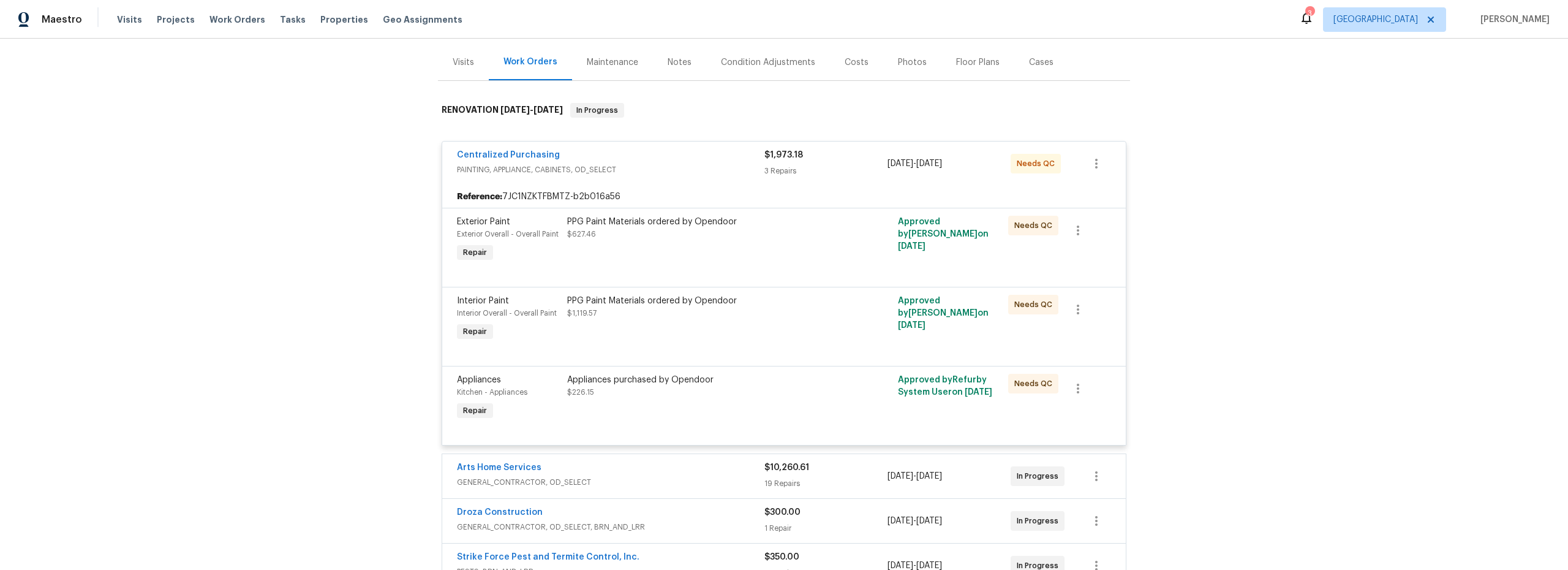
scroll to position [151, 0]
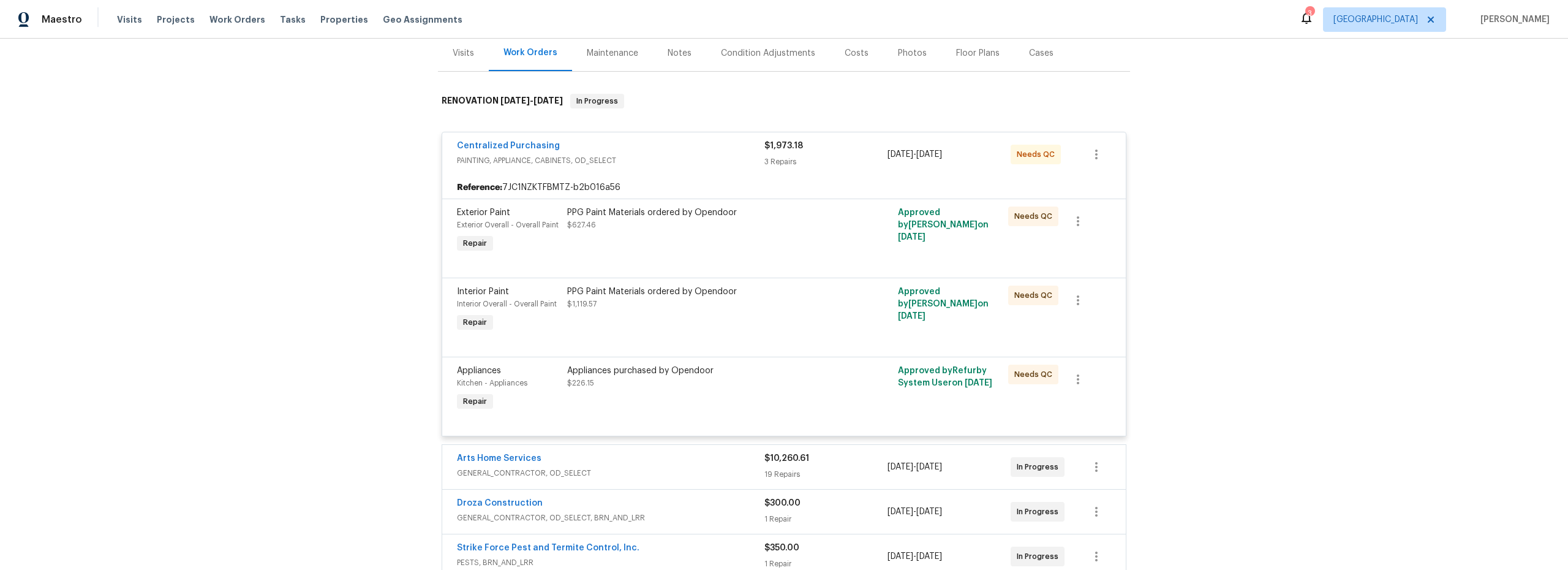
click at [663, 250] on div "PPG Paint Materials ordered by Opendoor $627.46" at bounding box center [702, 231] width 276 height 56
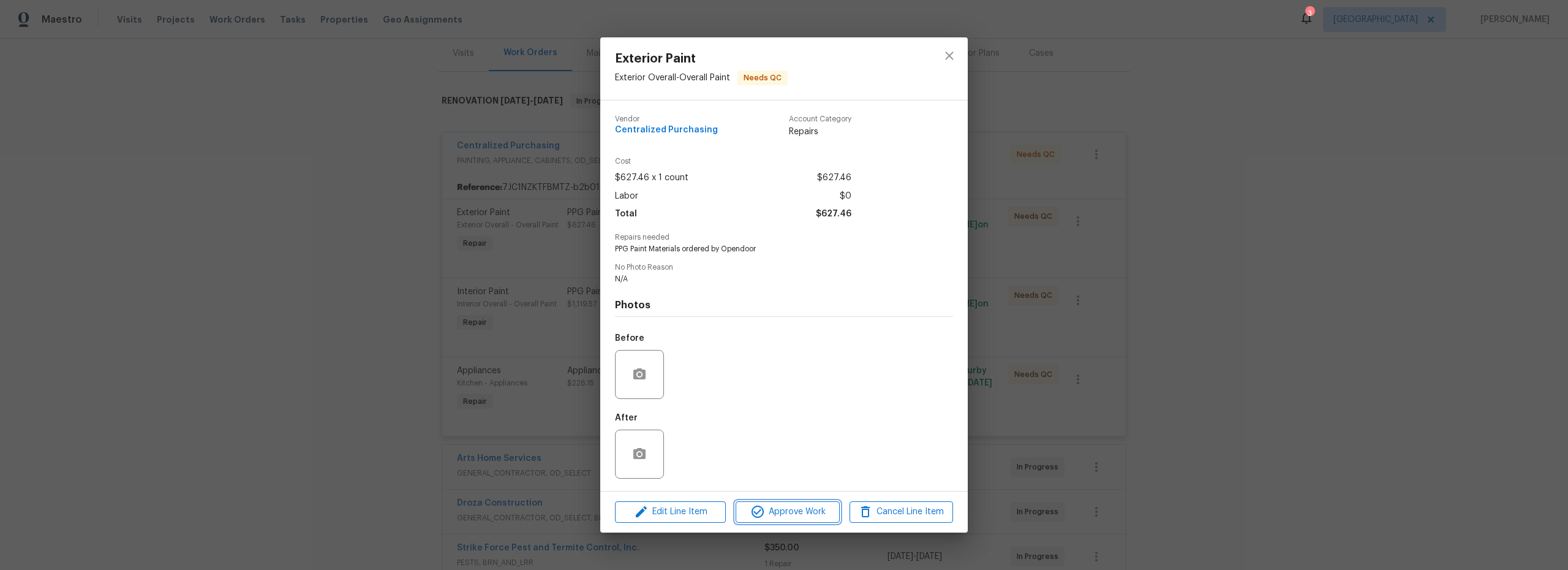
click at [787, 514] on span "Approve Work" at bounding box center [788, 512] width 96 height 15
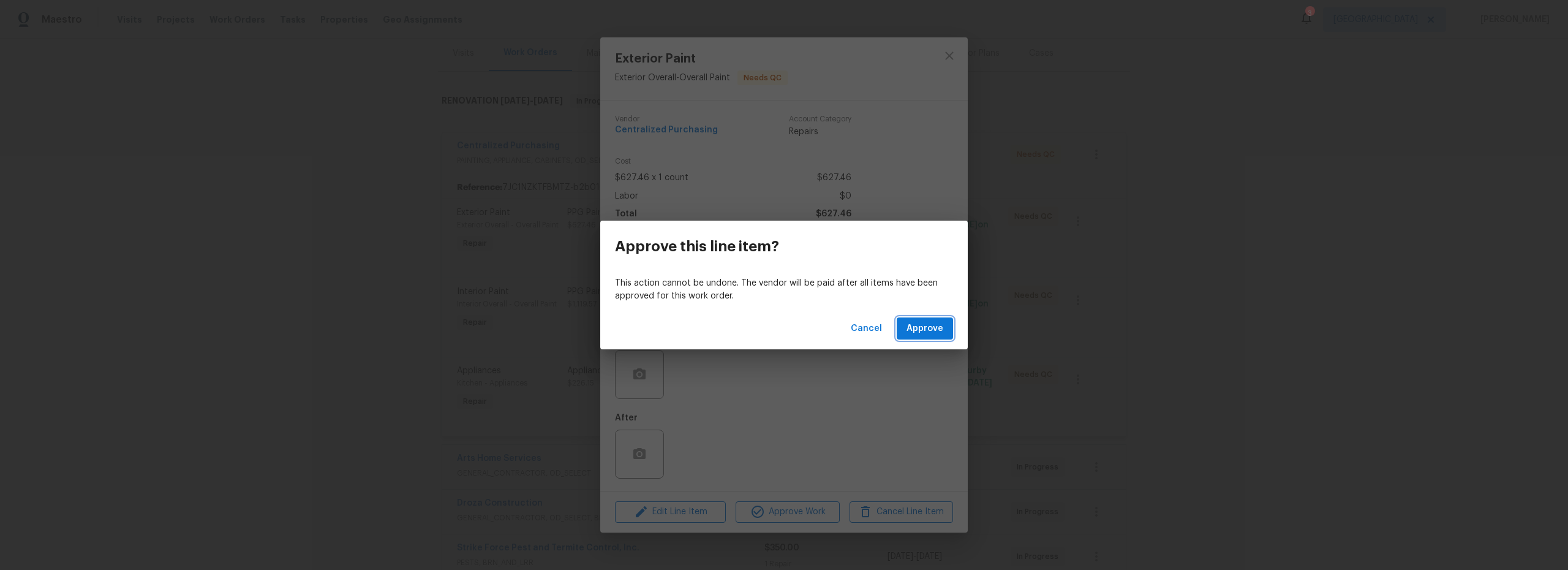
click at [926, 322] on span "Approve" at bounding box center [925, 328] width 36 height 15
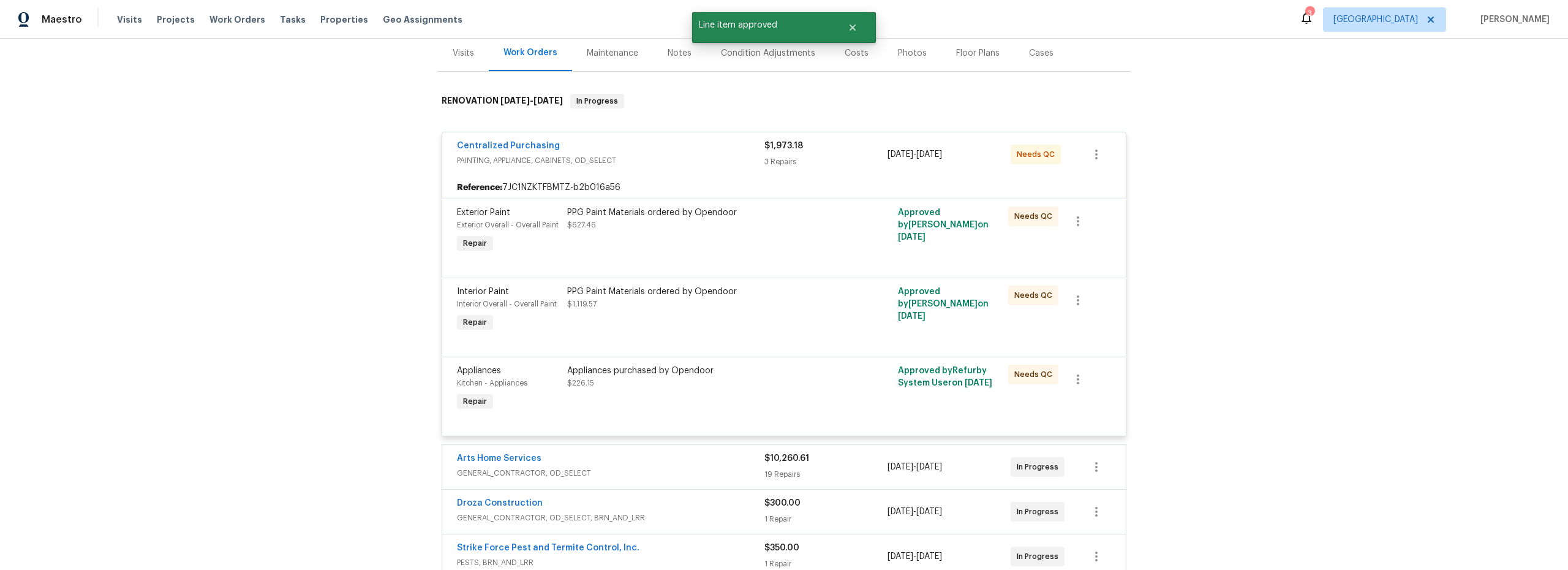
click at [707, 243] on div "PPG Paint Materials ordered by Opendoor $627.46" at bounding box center [702, 231] width 276 height 56
click at [705, 243] on div "PPG Paint Materials ordered by Opendoor $1,119.57" at bounding box center [702, 231] width 276 height 56
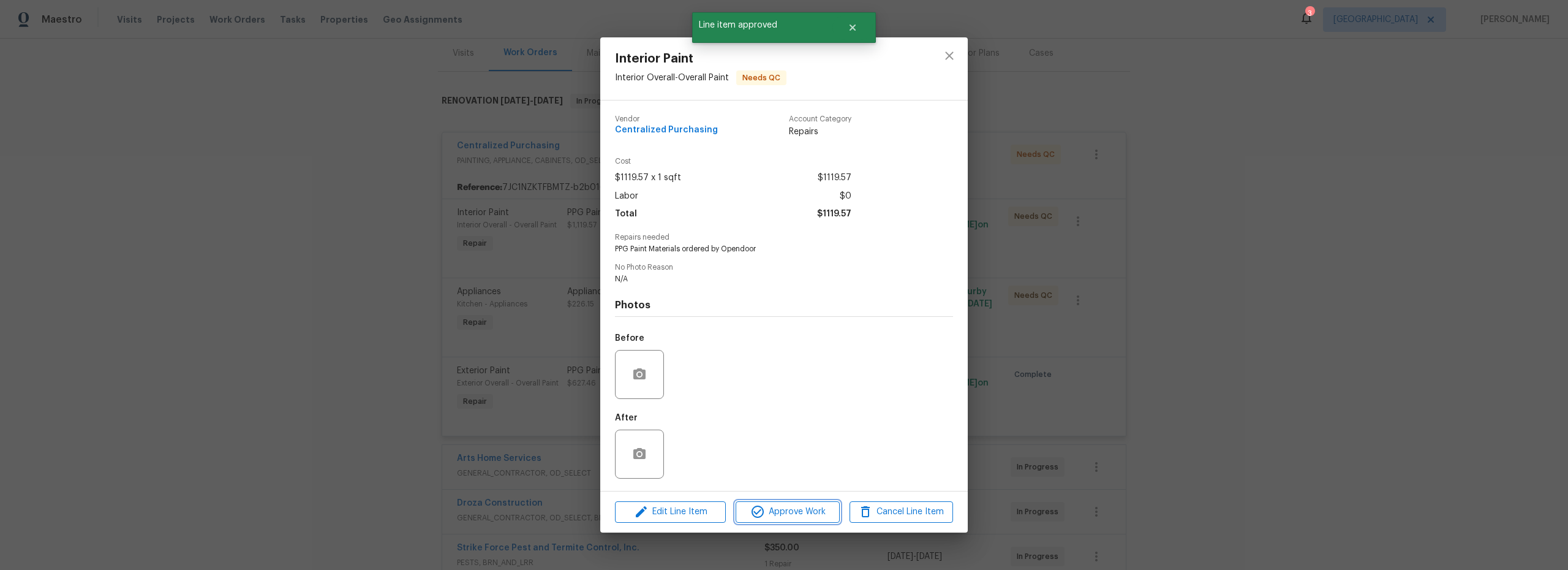
click at [788, 512] on span "Approve Work" at bounding box center [788, 512] width 96 height 15
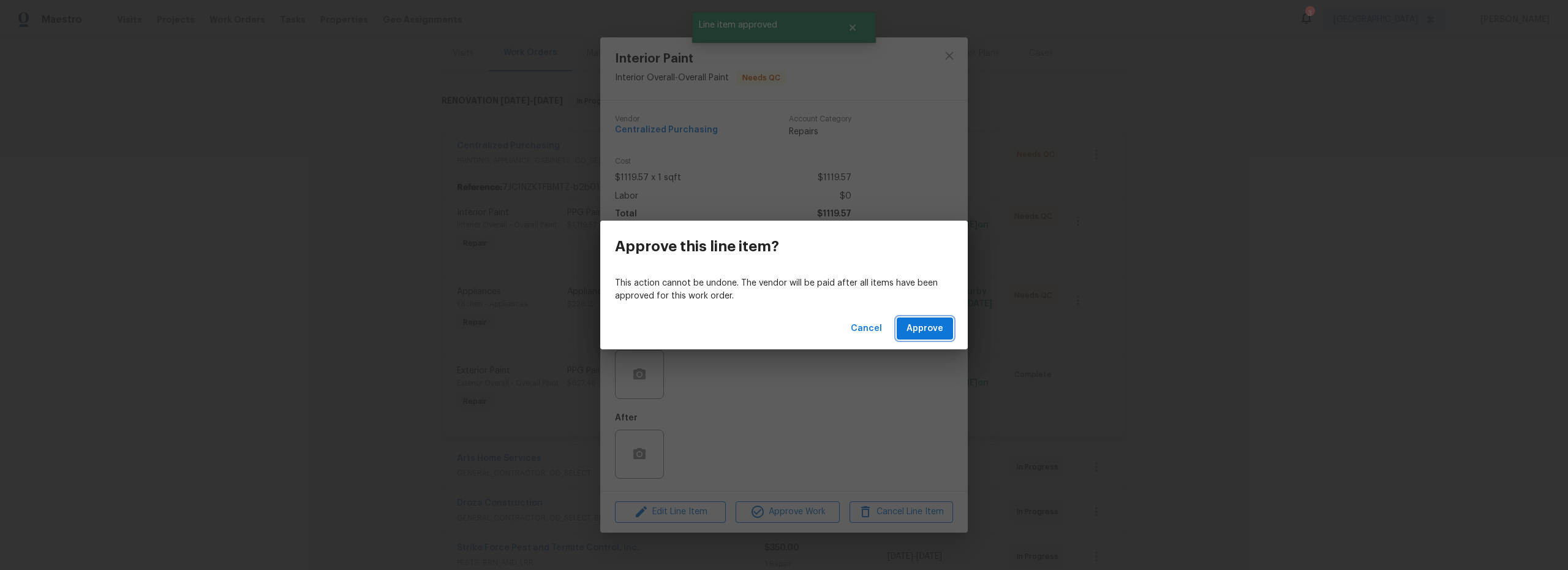
click at [934, 328] on span "Approve" at bounding box center [925, 328] width 36 height 15
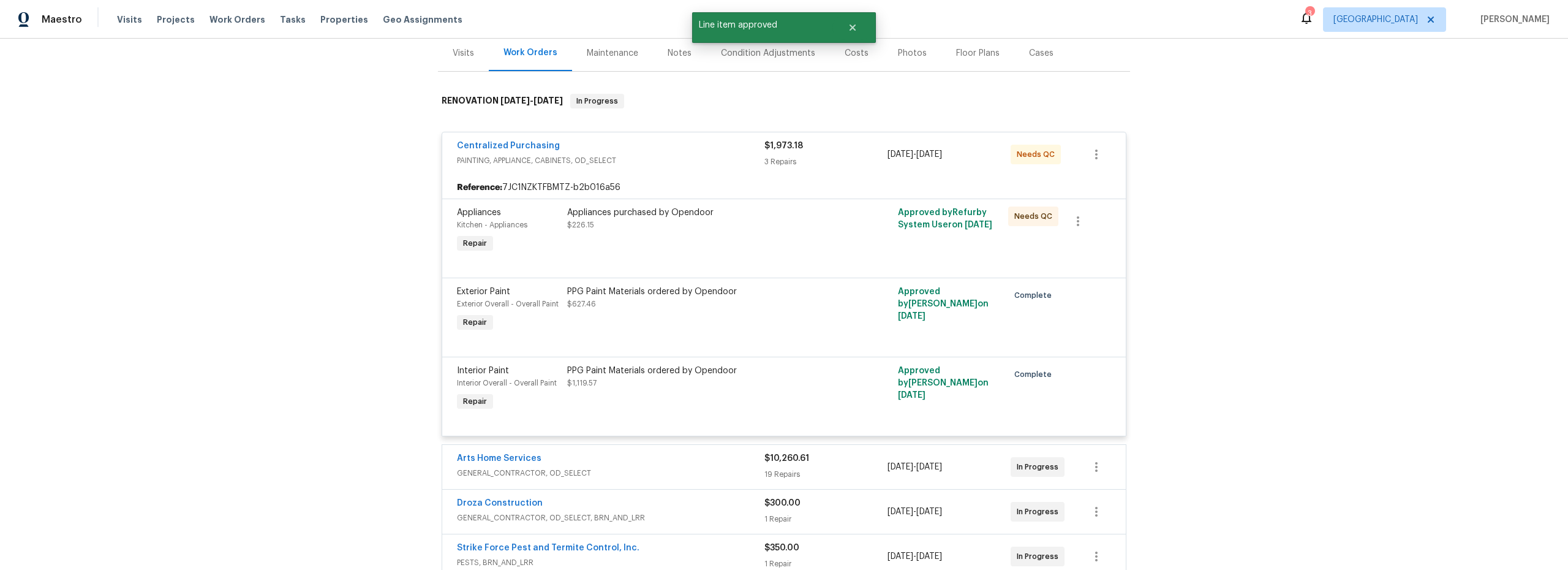
click at [707, 237] on div "Appliances purchased by Opendoor $226.15" at bounding box center [702, 231] width 276 height 56
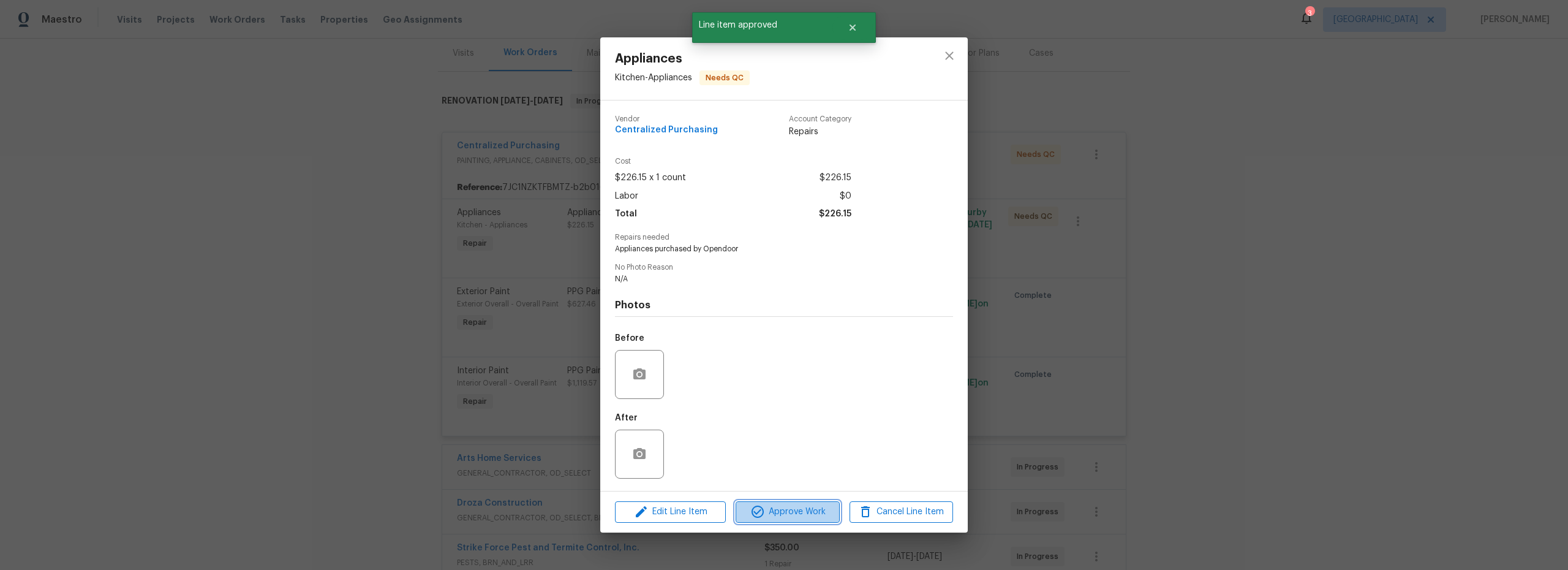
click at [788, 512] on span "Approve Work" at bounding box center [788, 512] width 96 height 15
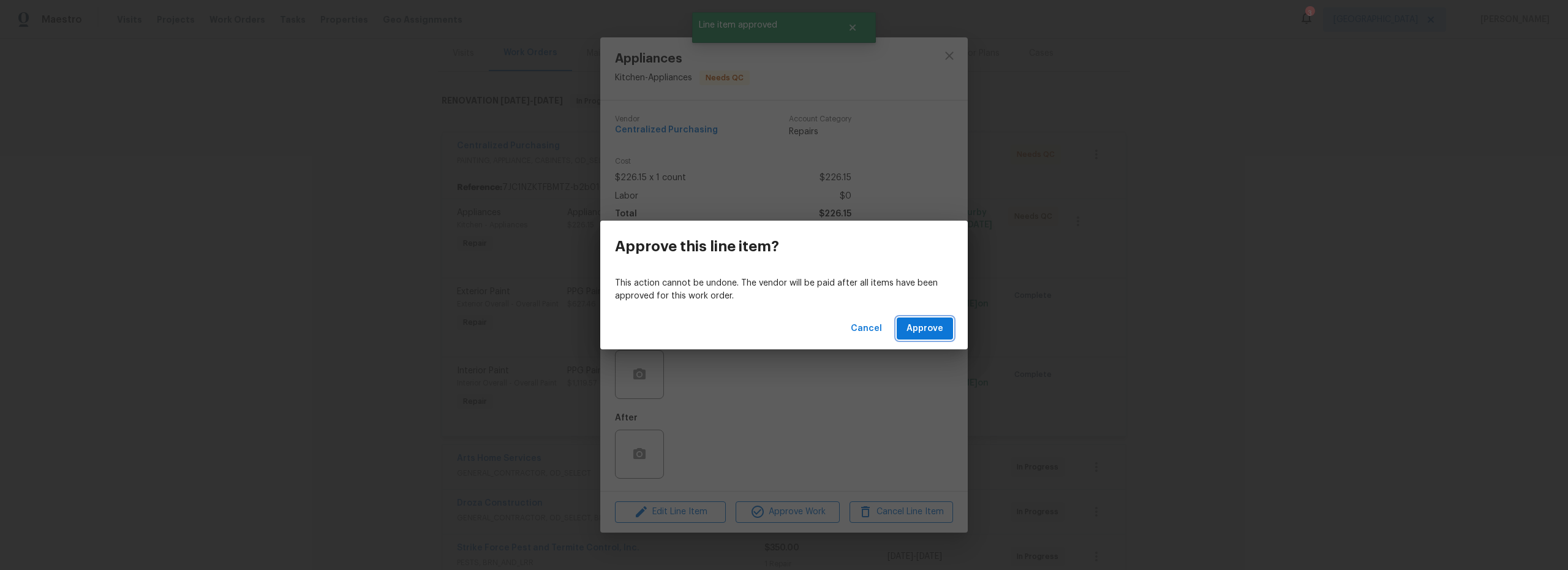
click at [927, 324] on span "Approve" at bounding box center [925, 328] width 36 height 15
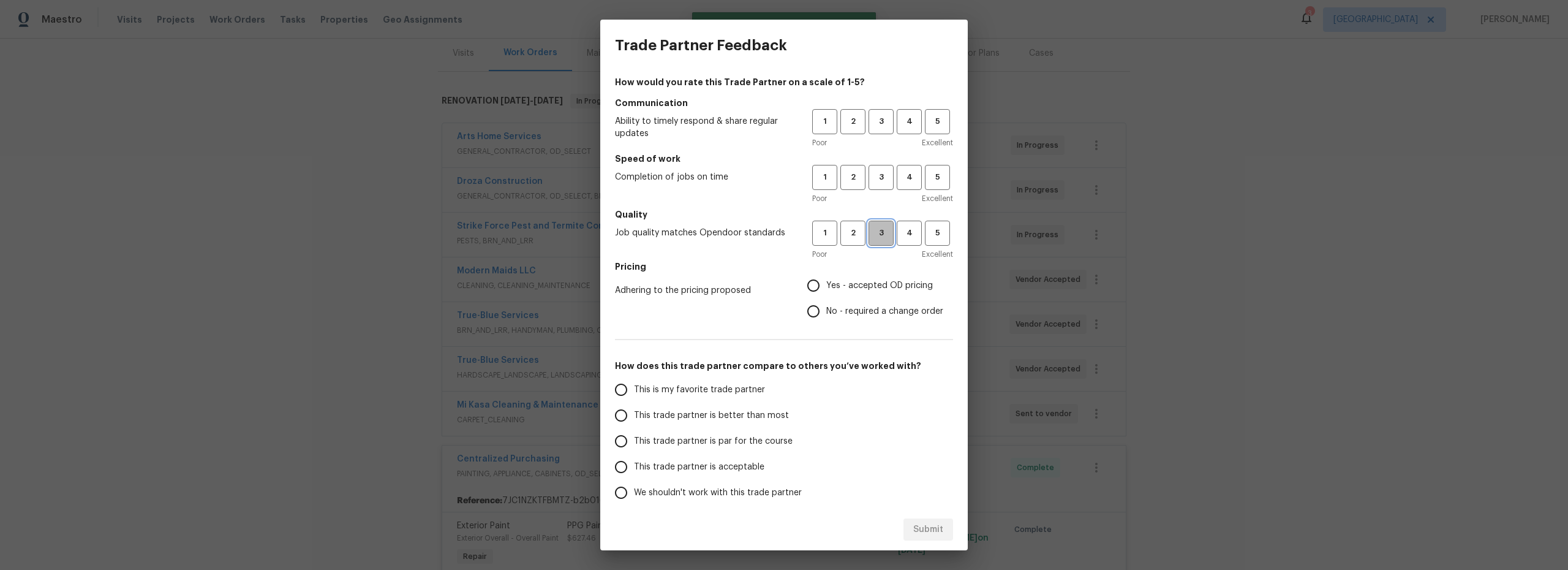
drag, startPoint x: 873, startPoint y: 234, endPoint x: 874, endPoint y: 226, distance: 8.1
click at [873, 232] on span "3" at bounding box center [881, 233] width 23 height 14
click at [871, 174] on span "3" at bounding box center [881, 177] width 23 height 14
drag, startPoint x: 870, startPoint y: 129, endPoint x: 863, endPoint y: 139, distance: 12.2
click at [870, 129] on button "3" at bounding box center [881, 122] width 25 height 25
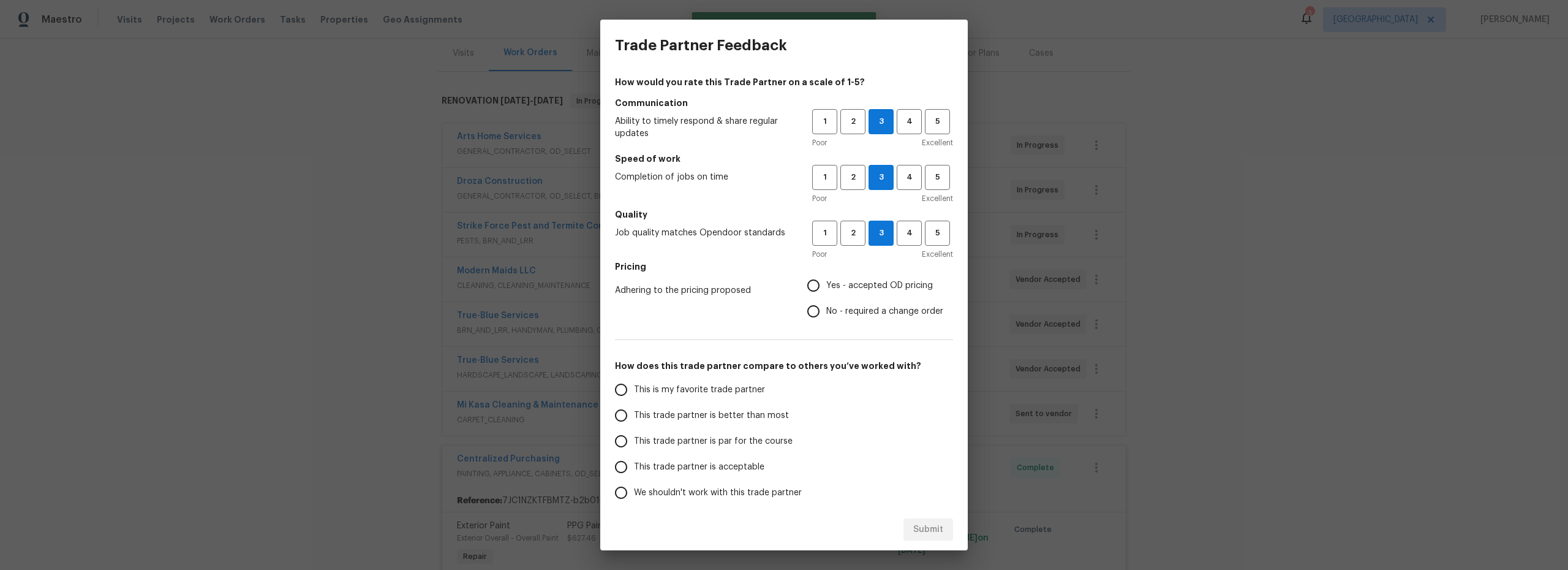
click at [810, 282] on input "Yes - accepted OD pricing" at bounding box center [813, 285] width 26 height 26
radio input "true"
drag, startPoint x: 630, startPoint y: 389, endPoint x: 636, endPoint y: 390, distance: 6.1
click at [630, 389] on input "This is my favorite trade partner" at bounding box center [621, 390] width 26 height 26
drag, startPoint x: 939, startPoint y: 526, endPoint x: 885, endPoint y: 515, distance: 55.1
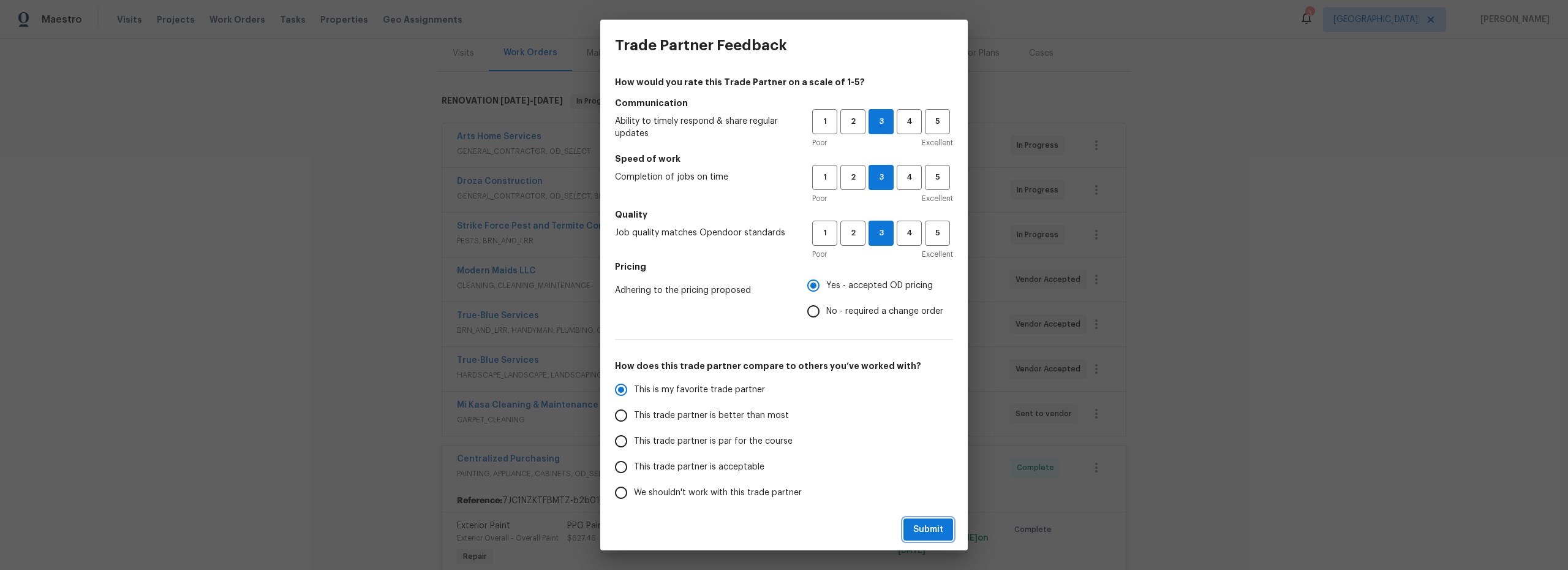
click at [939, 526] on span "Submit" at bounding box center [928, 530] width 30 height 15
radio input "true"
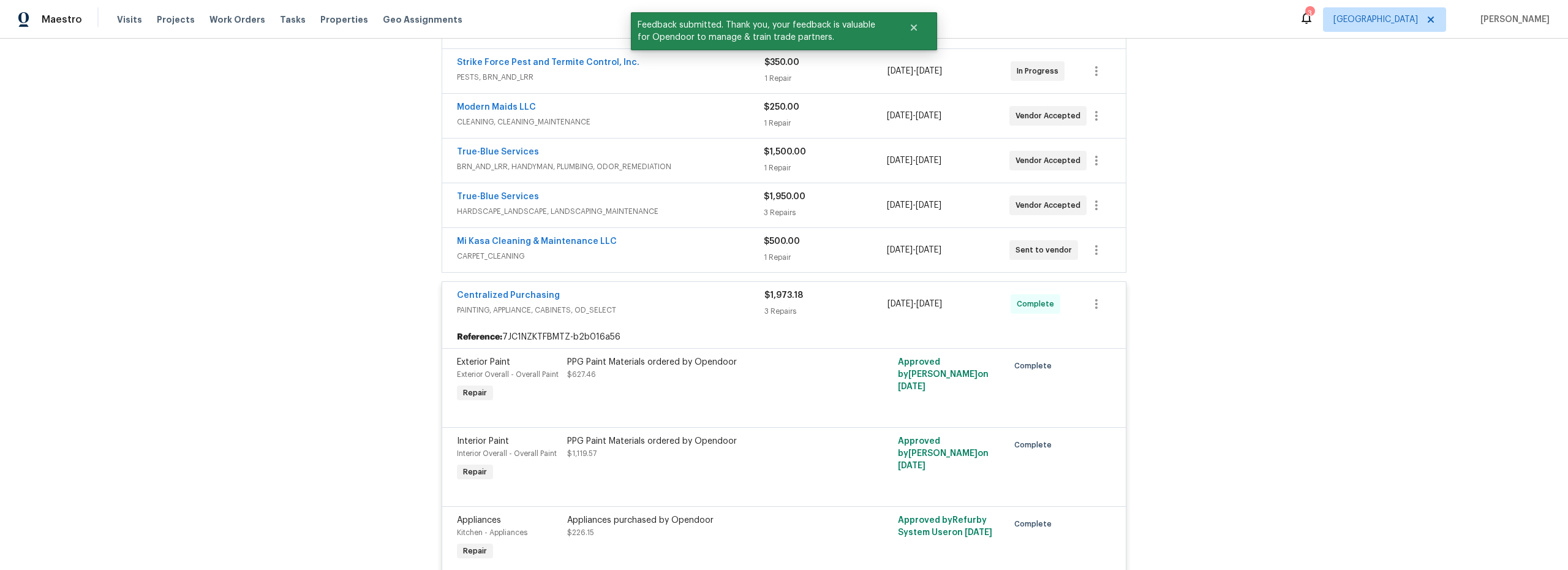
scroll to position [407, 0]
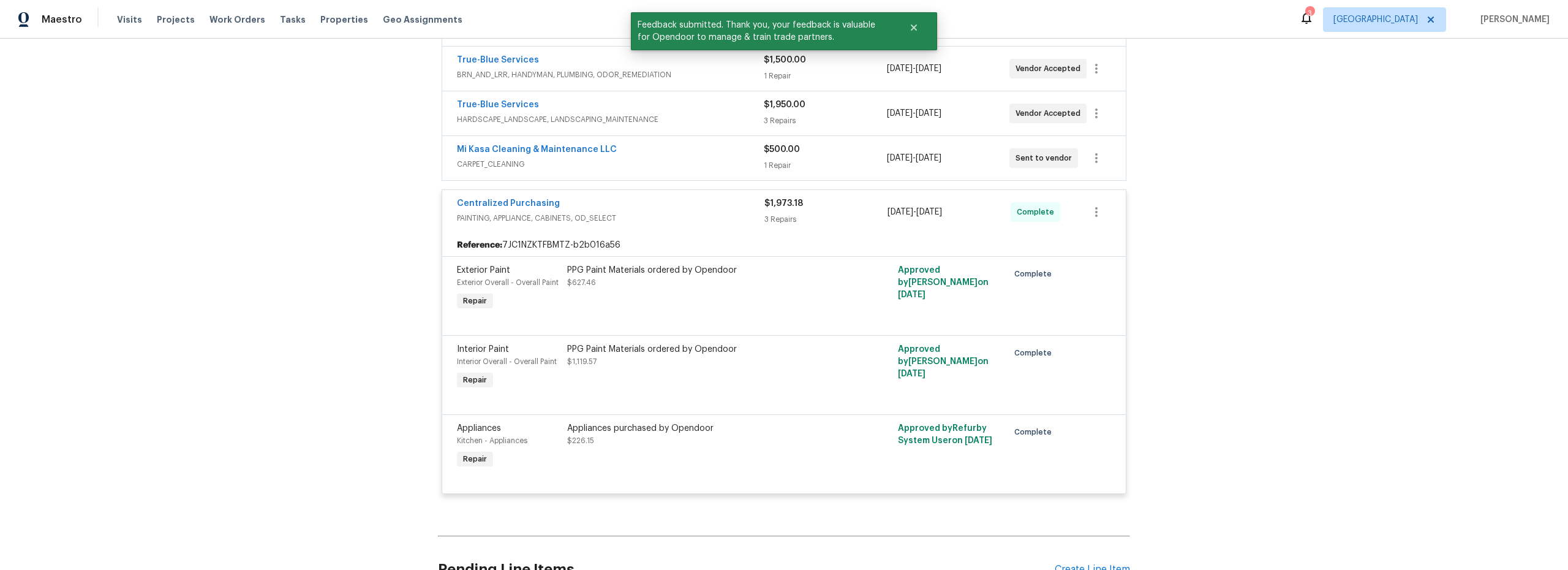
click at [442, 224] on div "Centralized Purchasing PAINTING, APPLIANCE, CABINETS, OD_SELECT $1,973.18 3 Rep…" at bounding box center [783, 212] width 683 height 44
click at [285, 258] on div "Back to all projects 8558 E Ruby Dr, Tucson, AZ 85730 3 Beds | 2 Baths | Total:…" at bounding box center [784, 304] width 1568 height 531
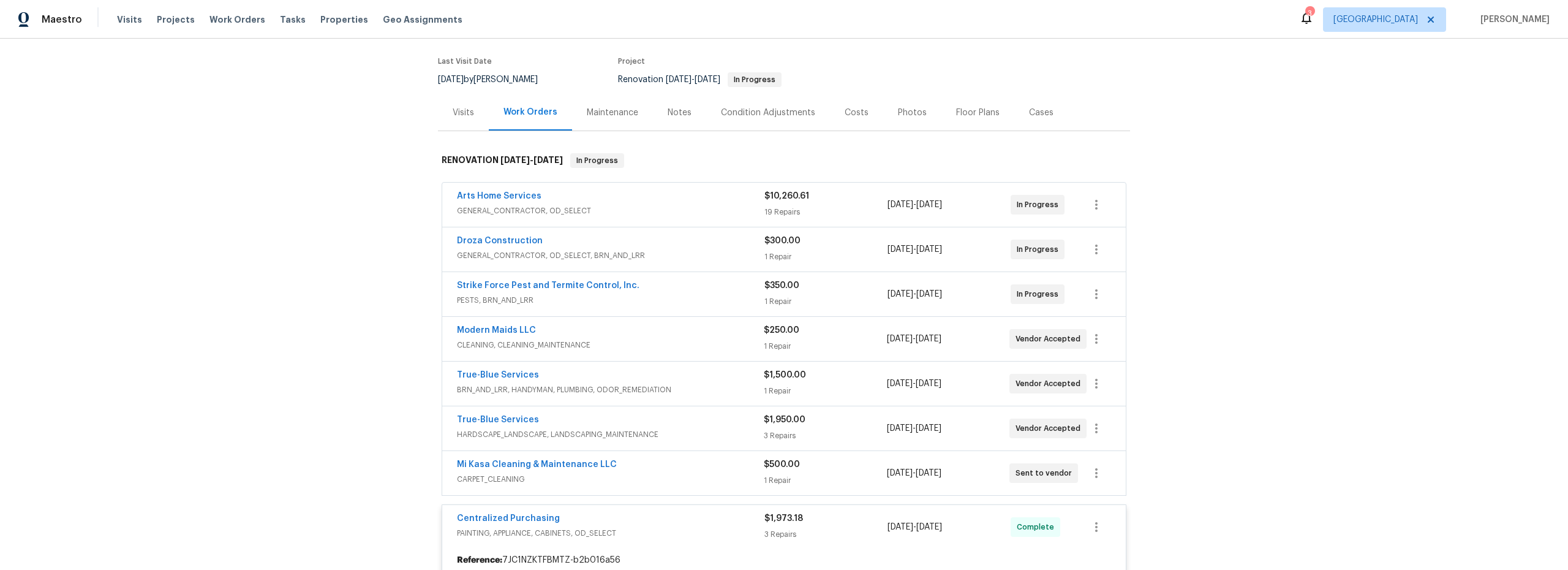
scroll to position [92, 0]
